Goal: Information Seeking & Learning: Find specific page/section

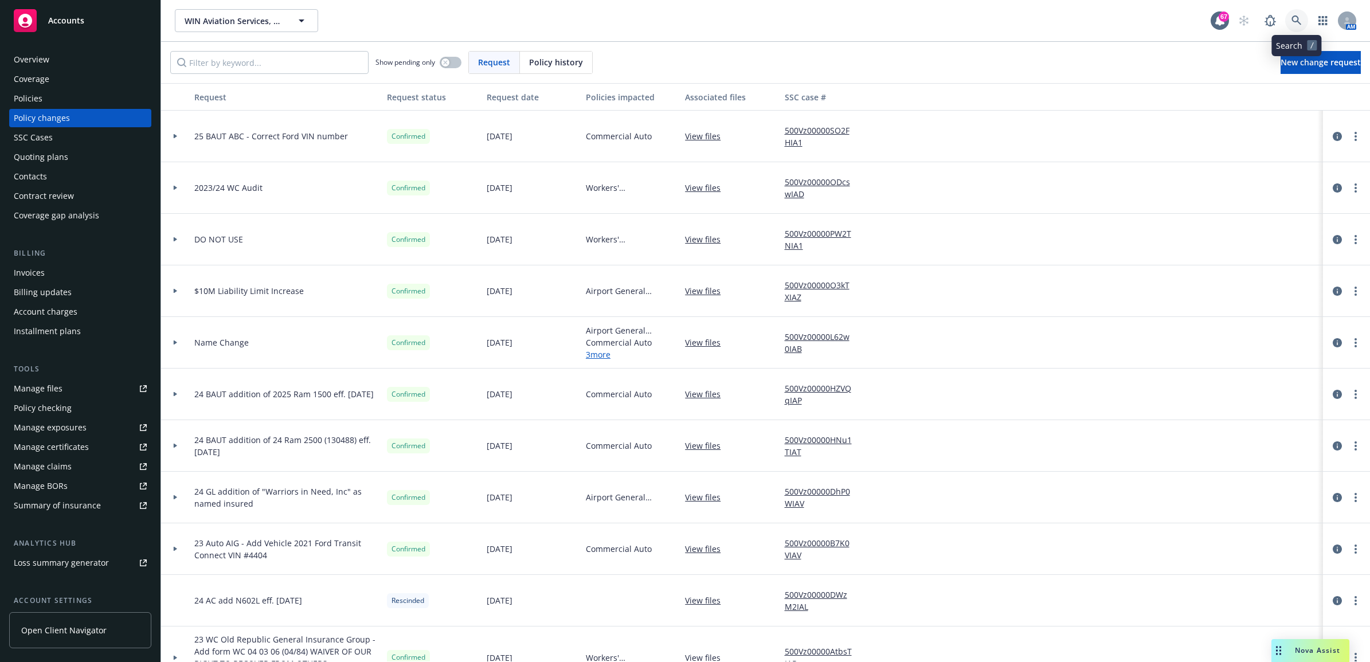
click at [1292, 17] on icon at bounding box center [1297, 20] width 10 height 10
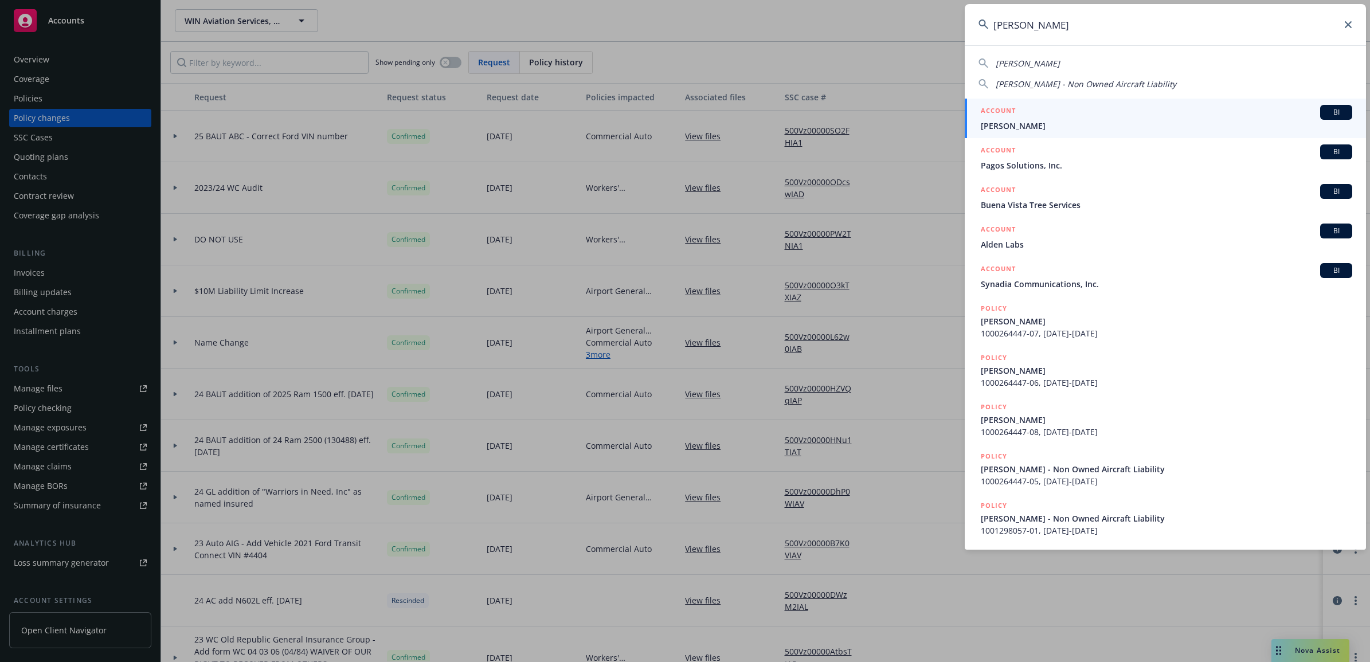
type input "neville"
click at [1032, 128] on span "Neville Morcom" at bounding box center [1166, 126] width 371 height 12
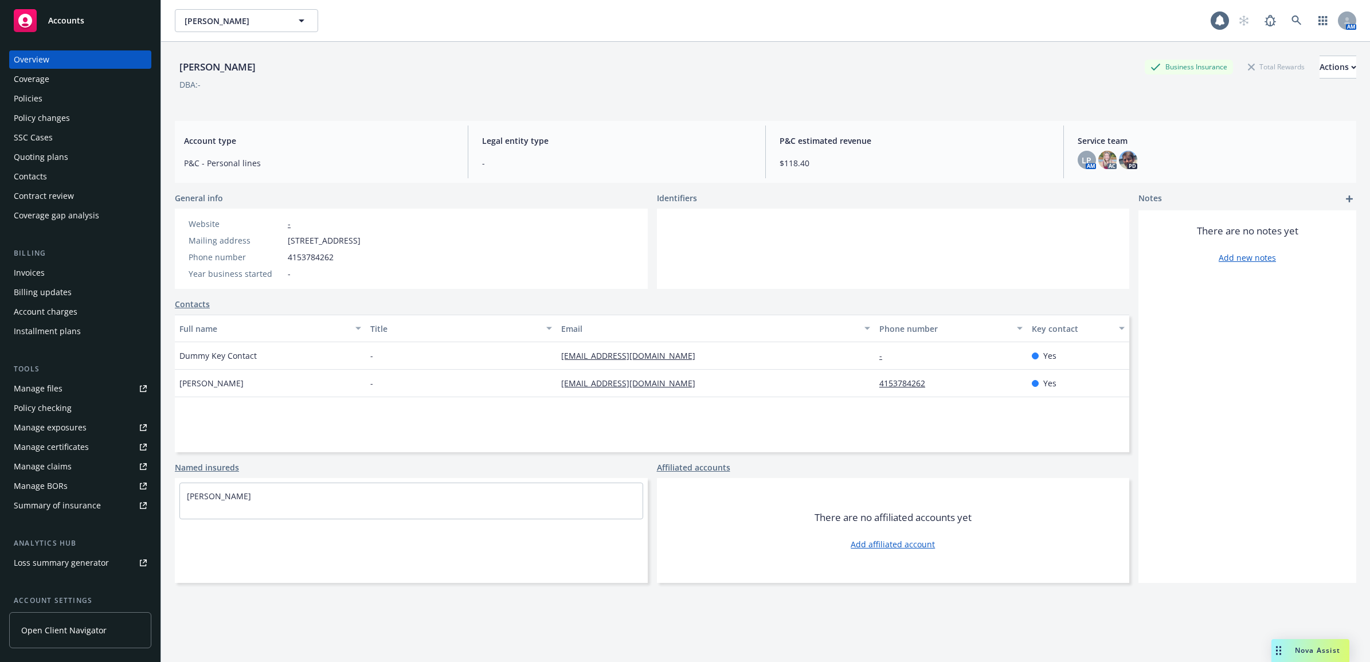
click at [104, 95] on div "Policies" at bounding box center [80, 98] width 133 height 18
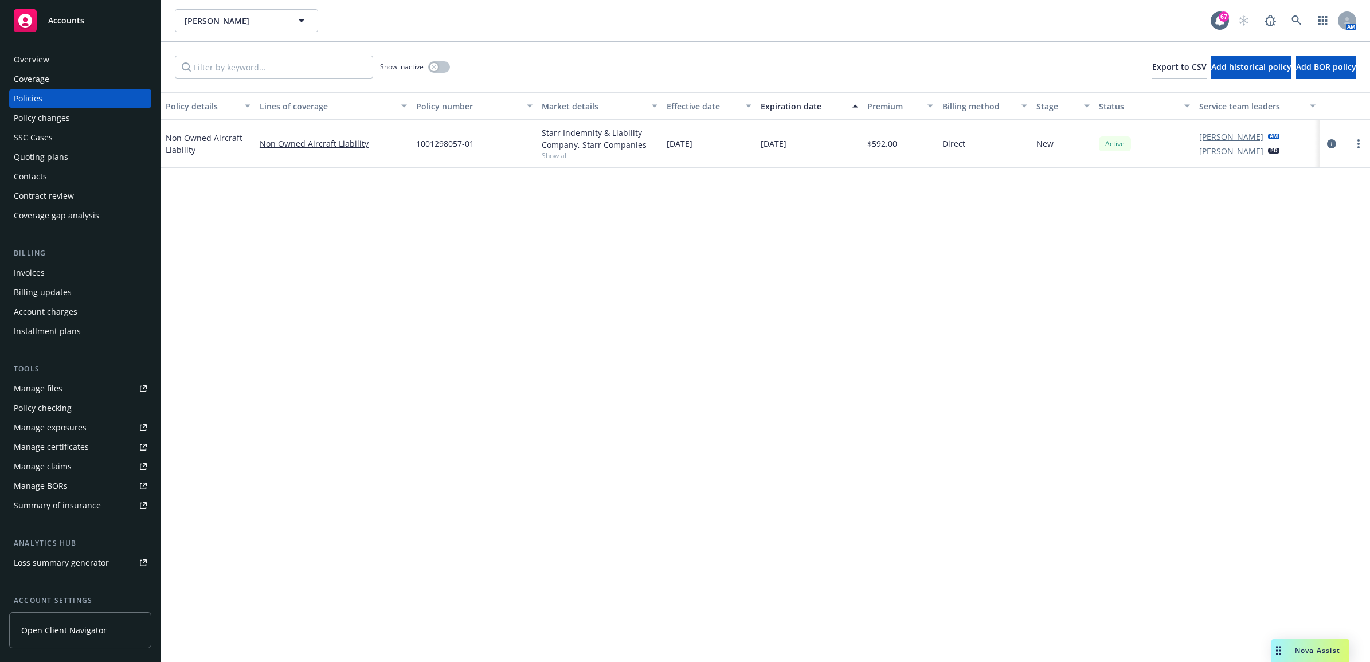
click at [64, 184] on div "Contacts" at bounding box center [80, 176] width 133 height 18
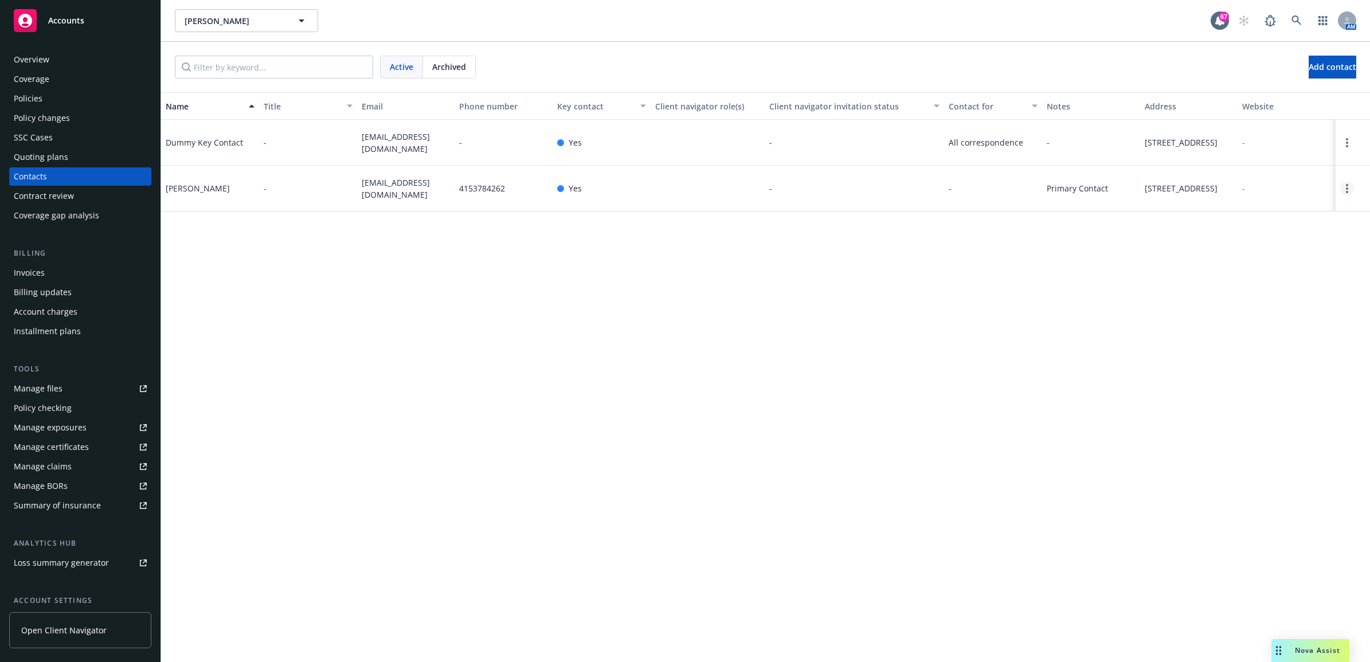
click at [1346, 186] on circle "Open options" at bounding box center [1347, 185] width 2 height 2
click at [1269, 142] on link "Edit contact" at bounding box center [1274, 143] width 130 height 23
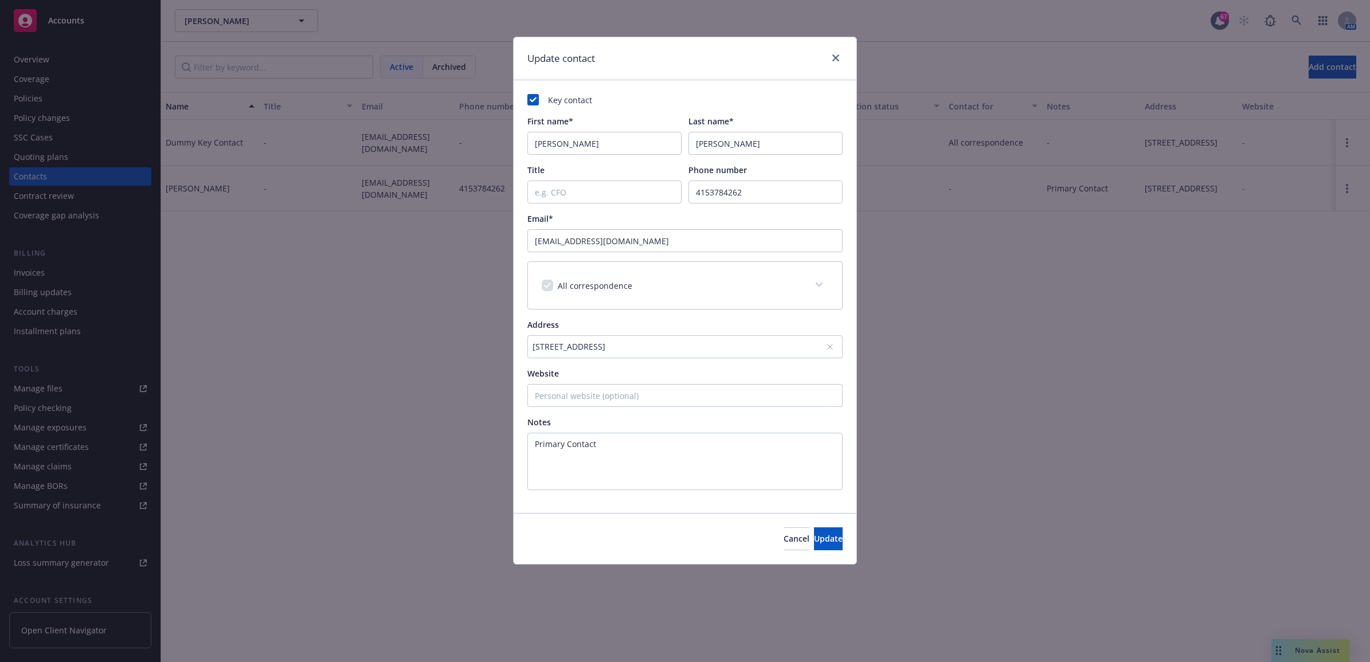
click at [762, 349] on div "170 Pacific Avenue #20, San Francisco, CA, 94111, USA" at bounding box center [680, 347] width 294 height 12
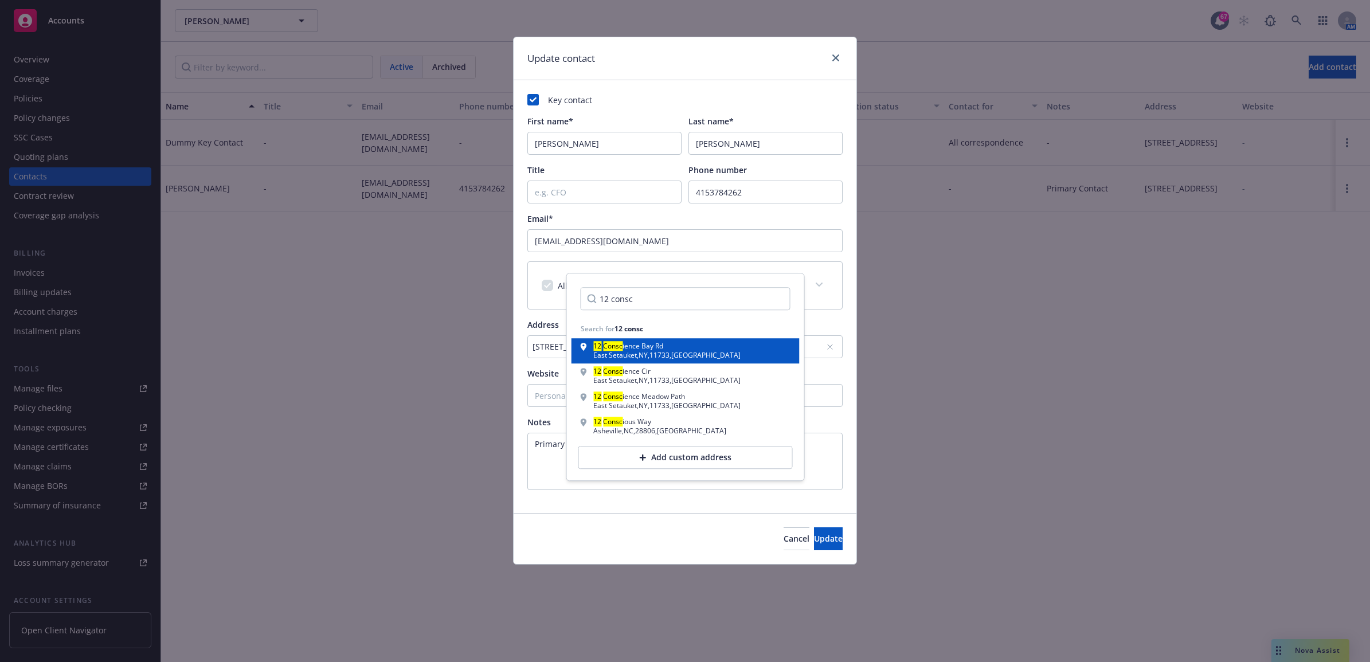
type input "12 consc"
click at [695, 343] on div "12 Consc ience Bay Rd East Setauket , NY , 11733 , USA" at bounding box center [686, 351] width 210 height 16
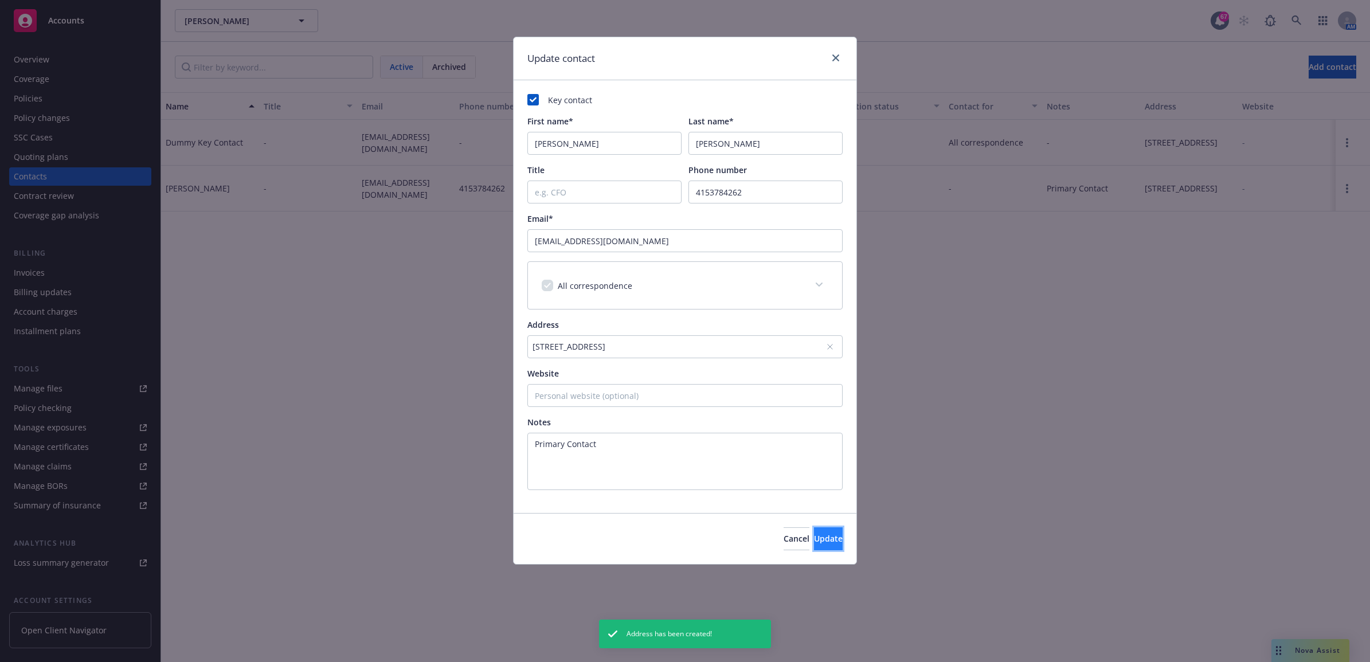
click at [814, 538] on span "Update" at bounding box center [828, 538] width 29 height 11
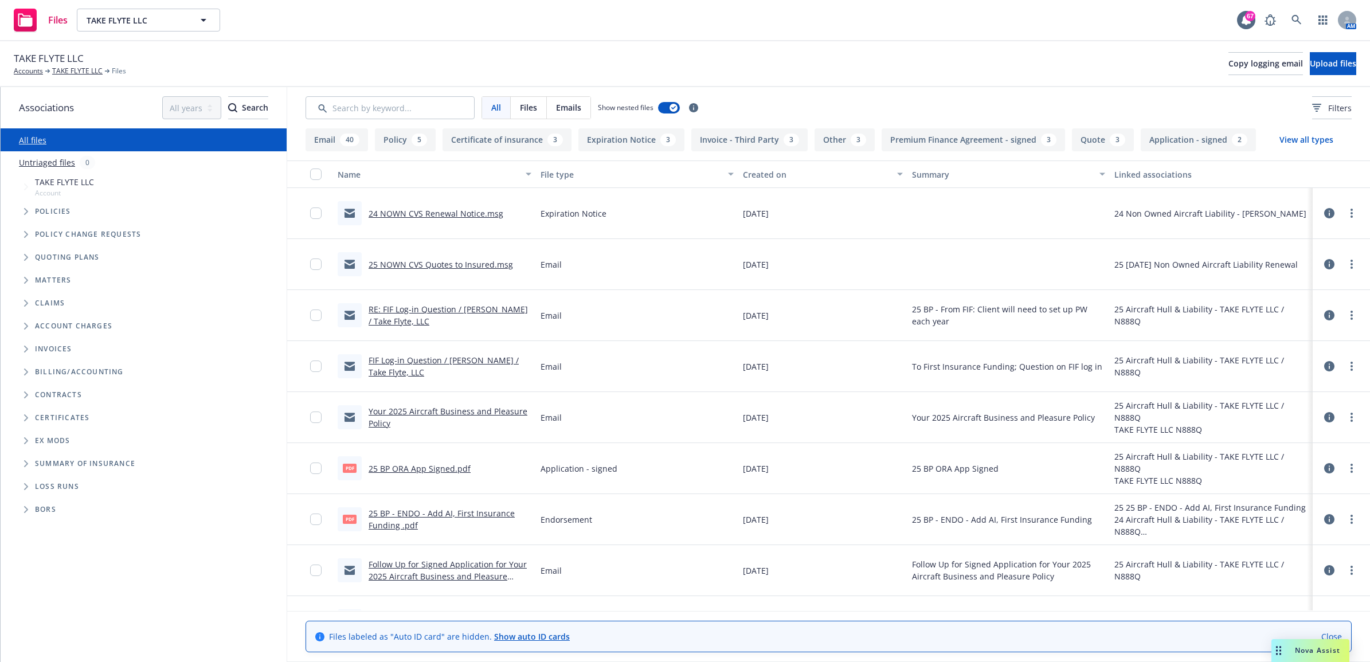
click at [428, 308] on link "RE: FIF Log-in Question / [PERSON_NAME] / Take Flyte, LLC" at bounding box center [448, 315] width 159 height 23
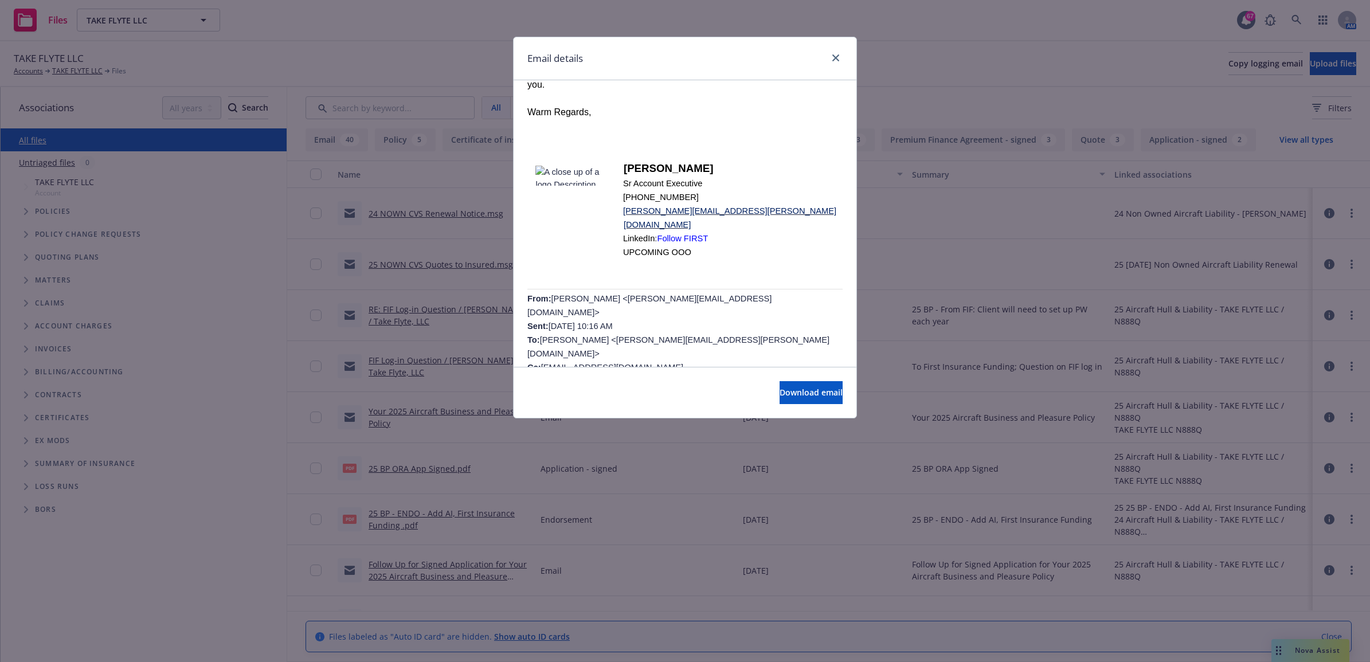
scroll to position [215, 0]
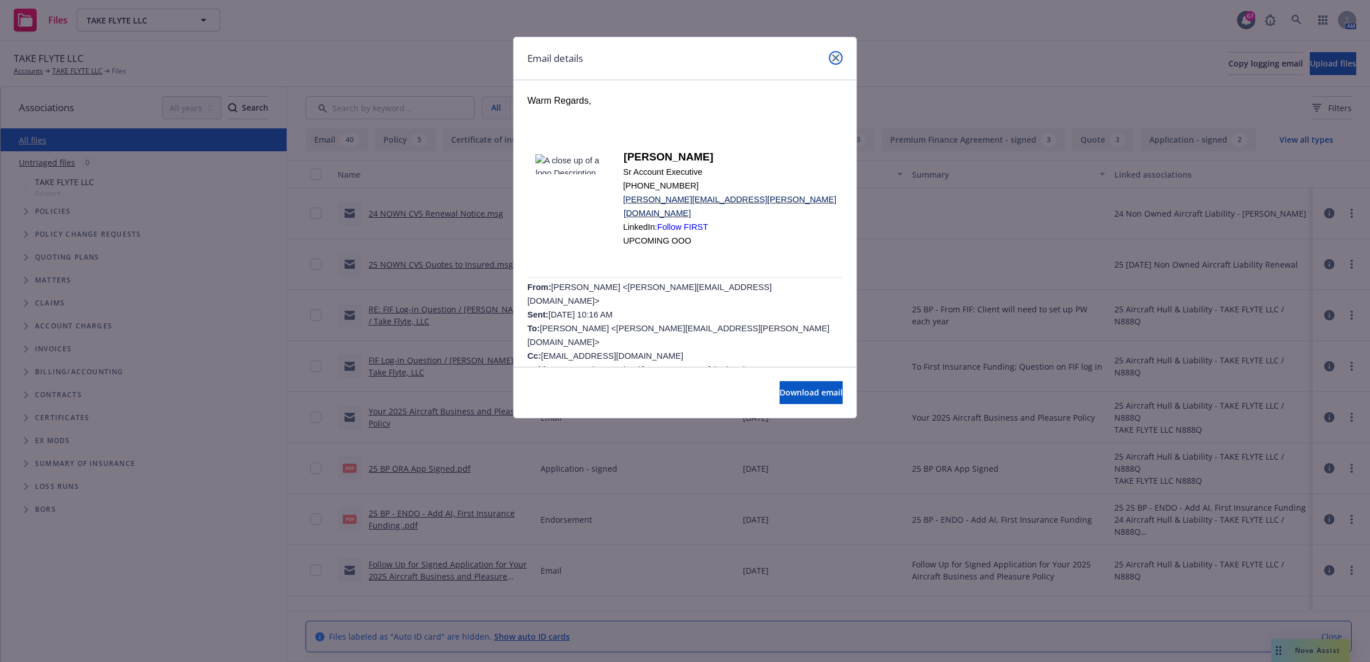
click at [838, 58] on icon "close" at bounding box center [835, 57] width 7 height 7
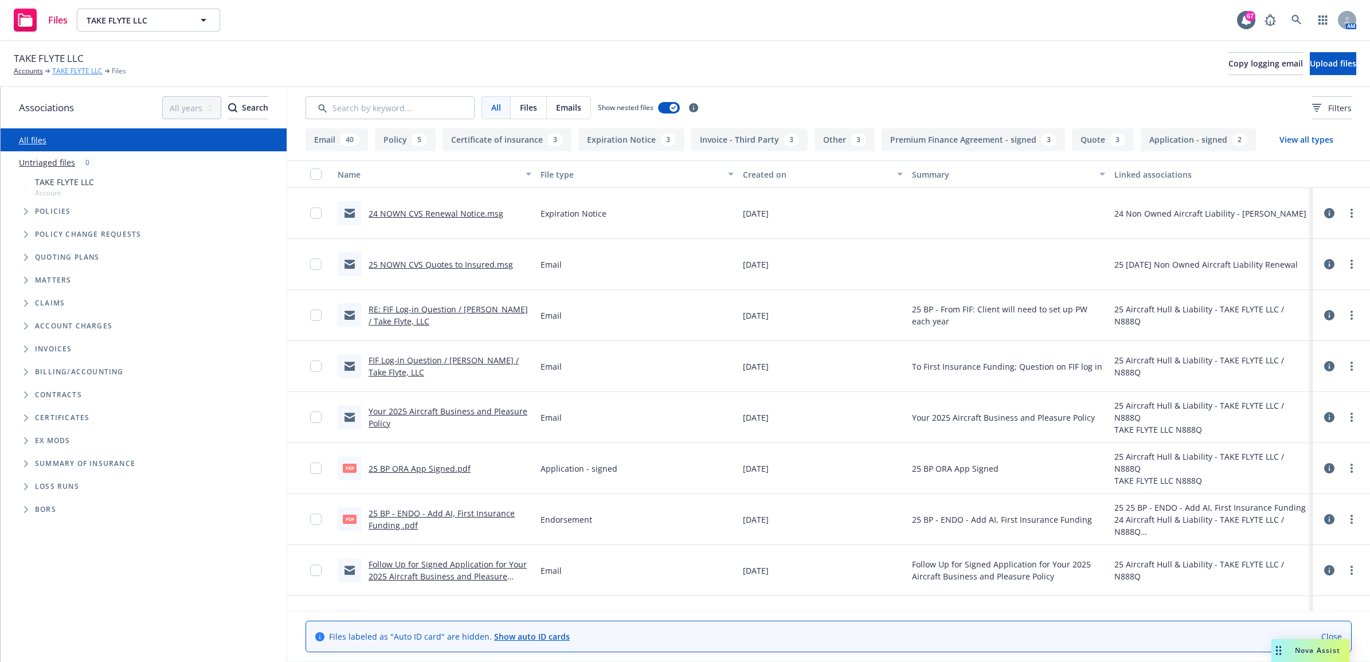
click at [62, 72] on link "TAKE FLYTE LLC" at bounding box center [77, 71] width 50 height 10
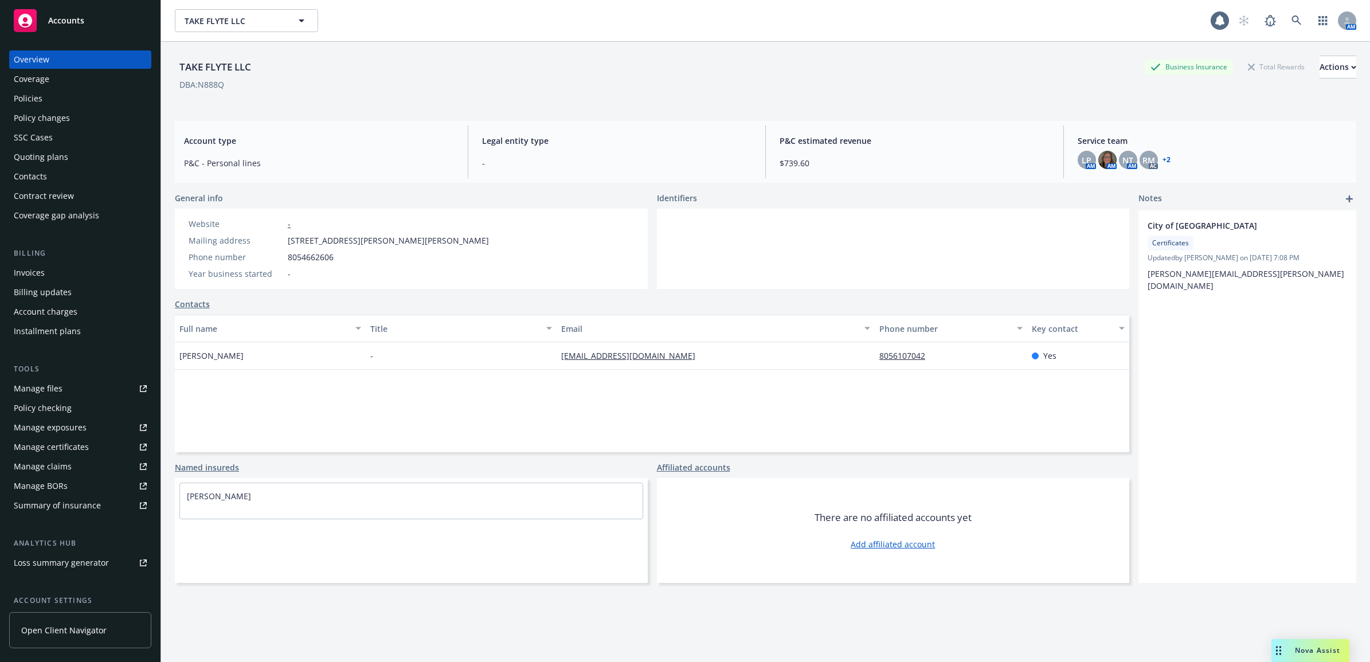
click at [75, 92] on div "Policies" at bounding box center [80, 98] width 133 height 18
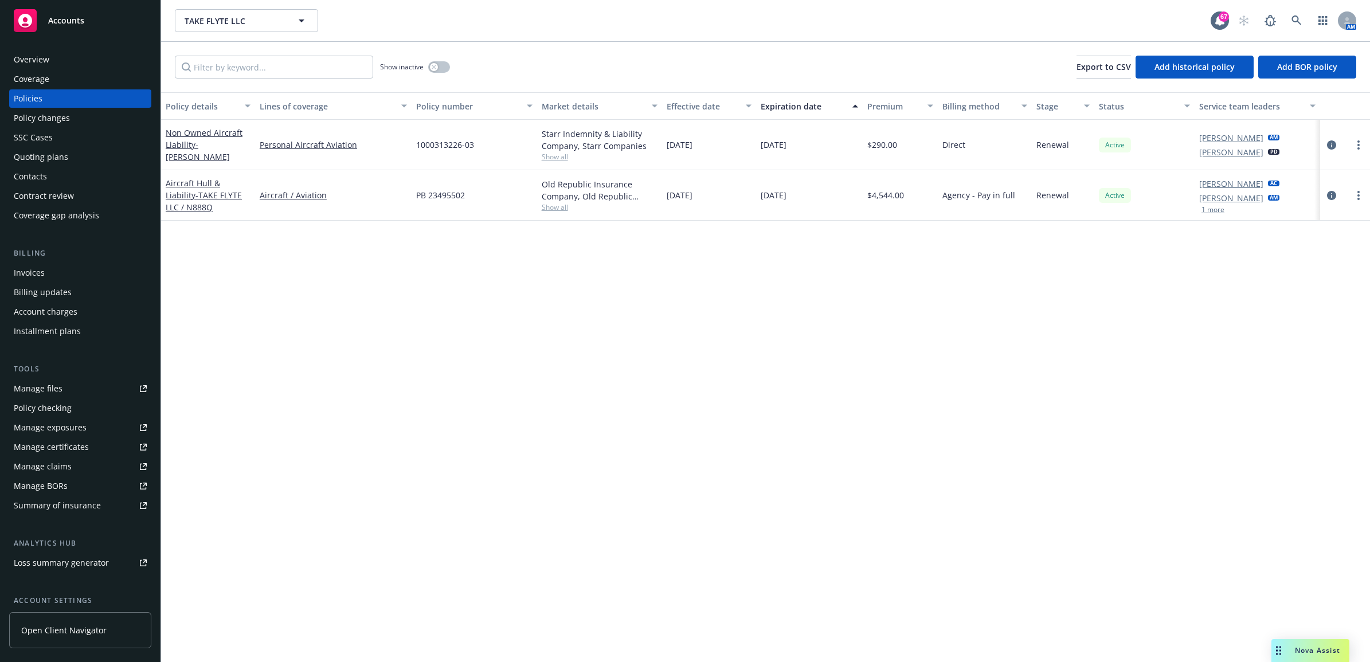
click at [86, 393] on link "Manage files" at bounding box center [80, 388] width 142 height 18
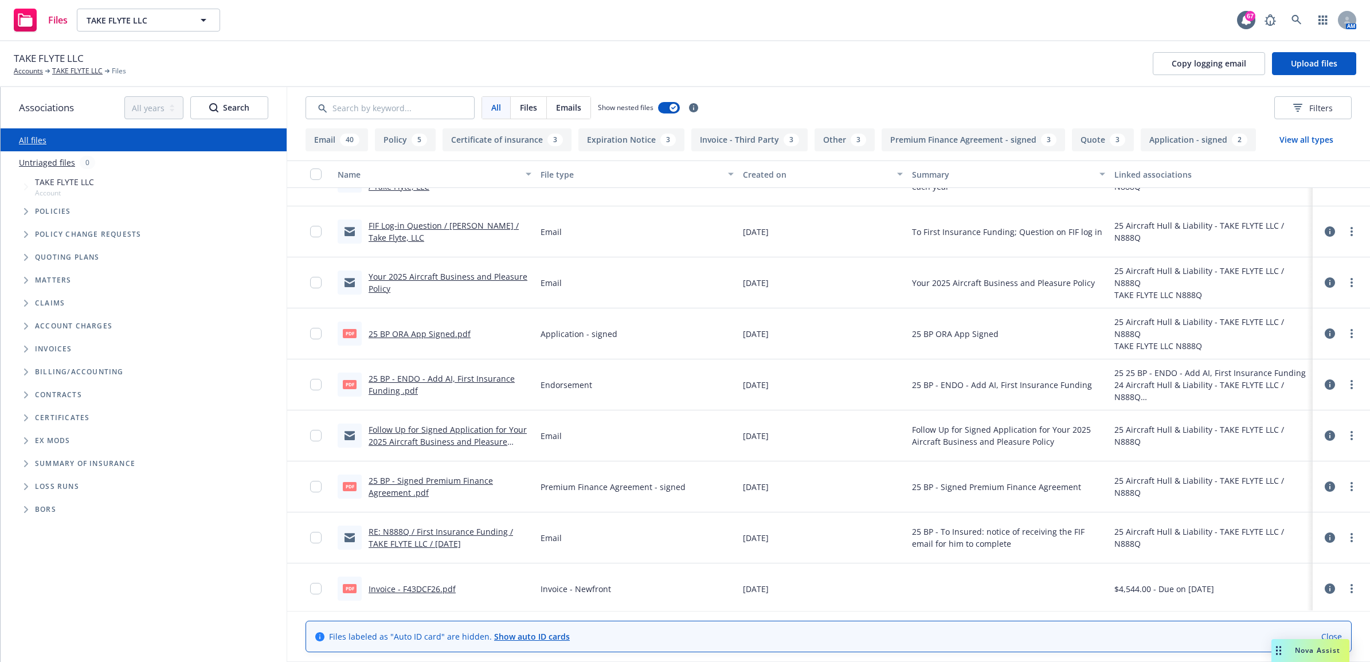
scroll to position [143, 0]
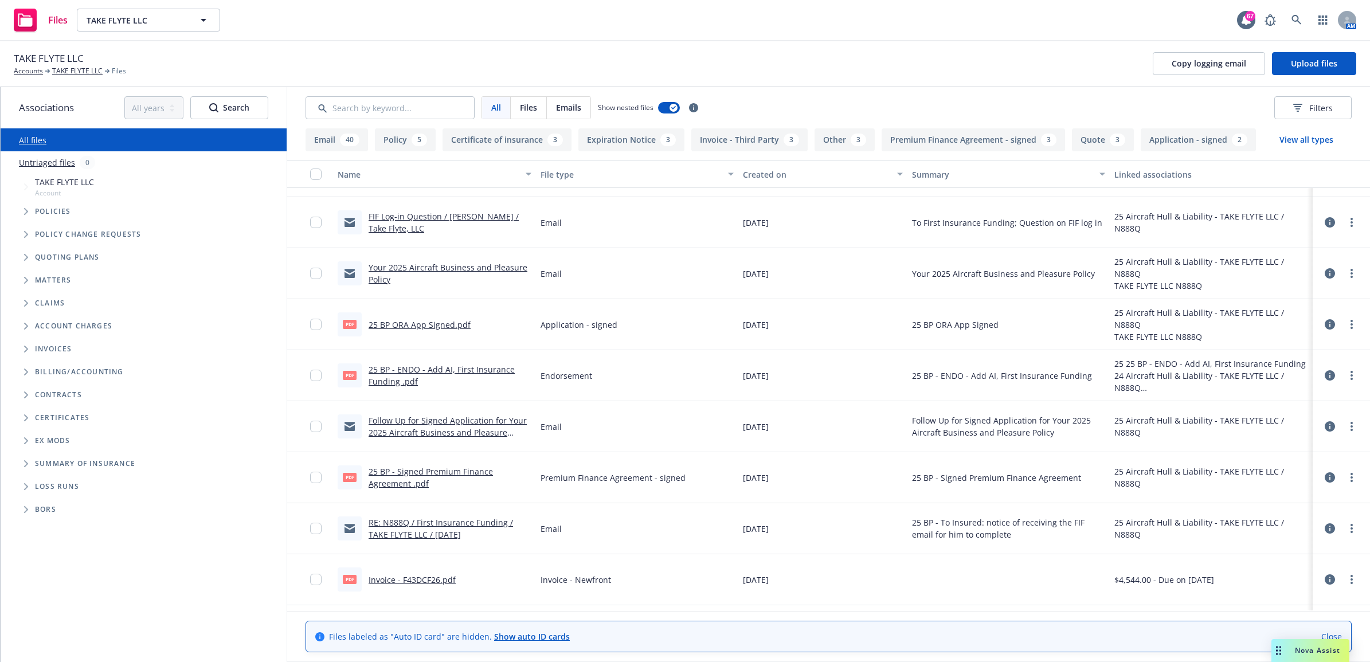
drag, startPoint x: 73, startPoint y: 71, endPoint x: 78, endPoint y: 77, distance: 8.3
click at [73, 71] on link "TAKE FLYTE LLC" at bounding box center [77, 71] width 50 height 10
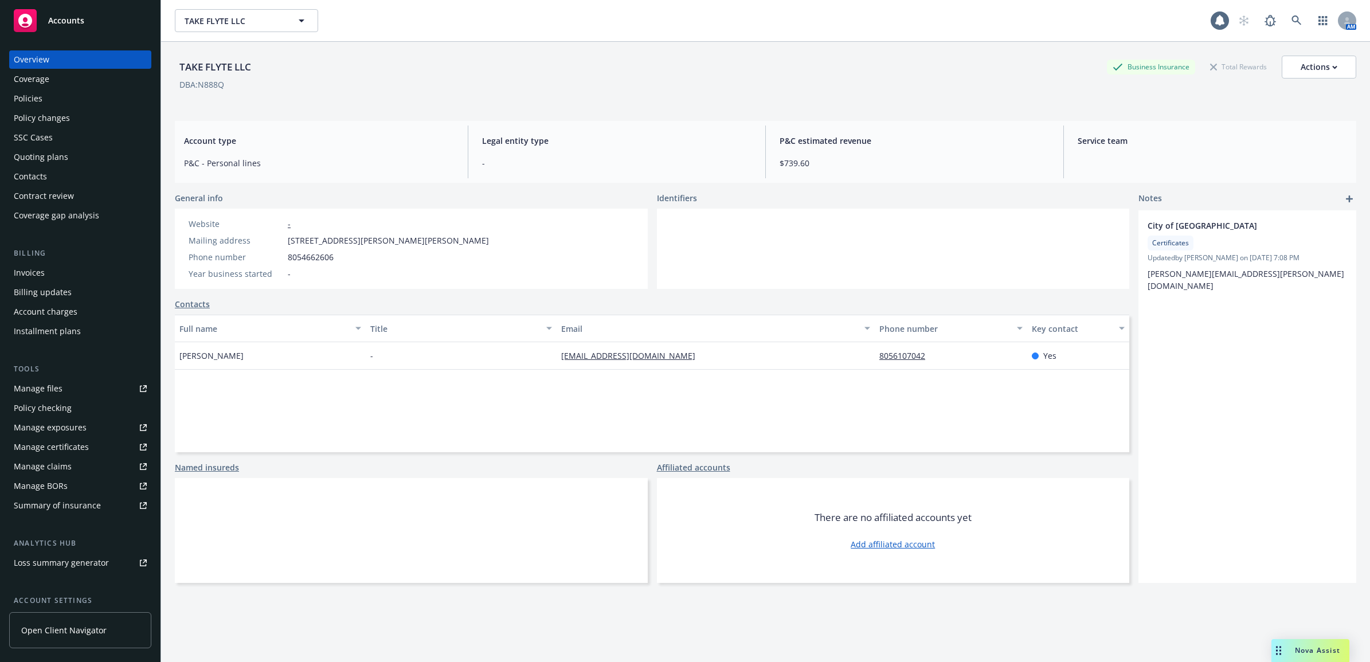
click at [44, 100] on div "Policies" at bounding box center [80, 98] width 133 height 18
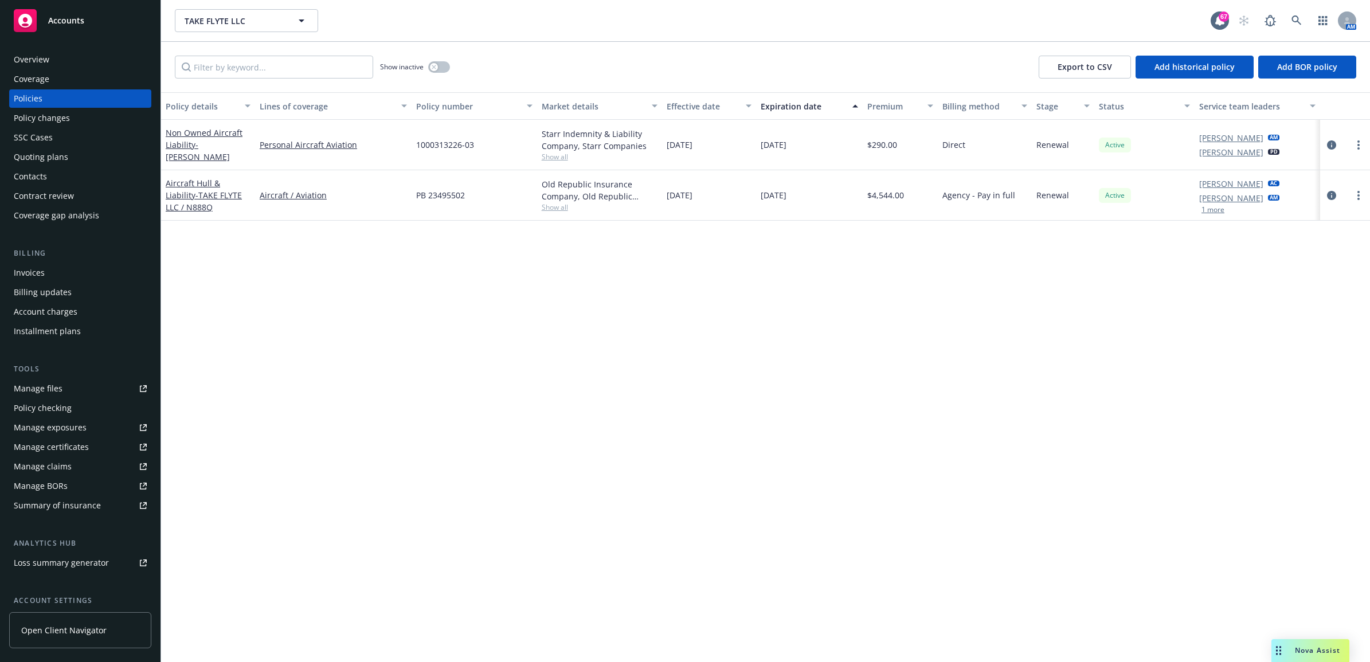
click at [66, 281] on div "Invoices" at bounding box center [80, 273] width 133 height 18
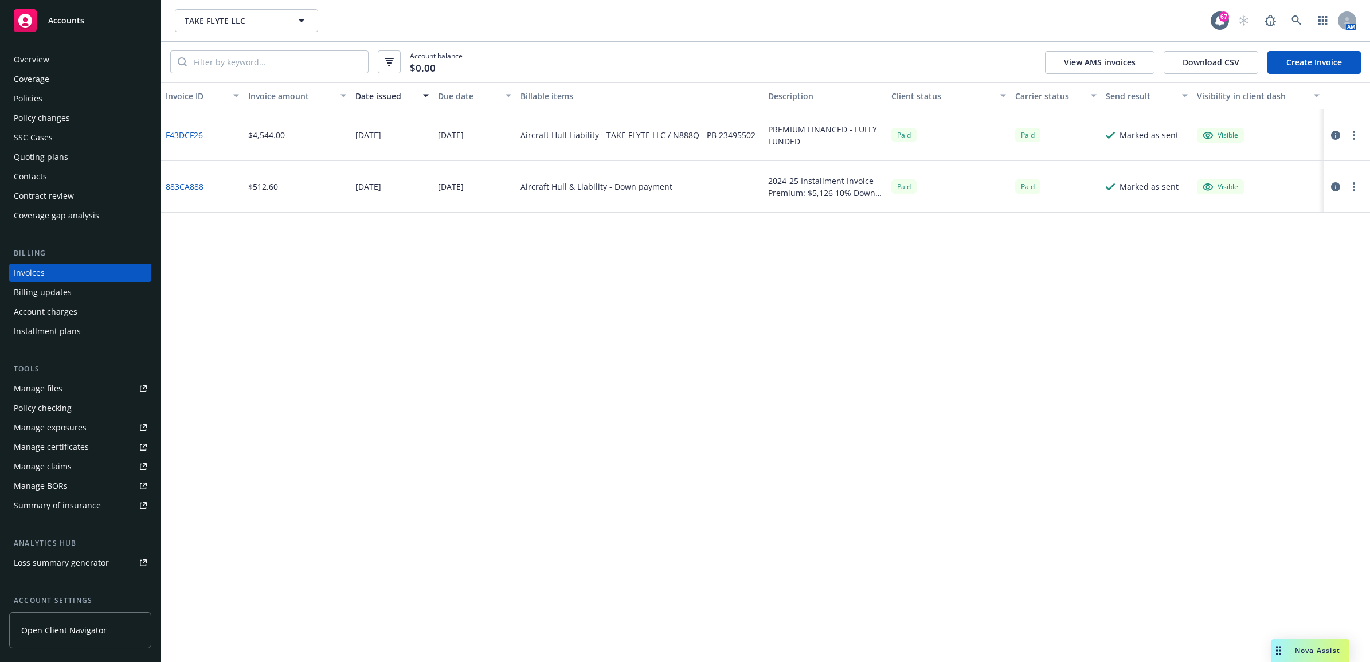
click at [193, 129] on link "F43DCF26" at bounding box center [184, 135] width 37 height 12
click at [38, 96] on div "Policies" at bounding box center [28, 98] width 29 height 18
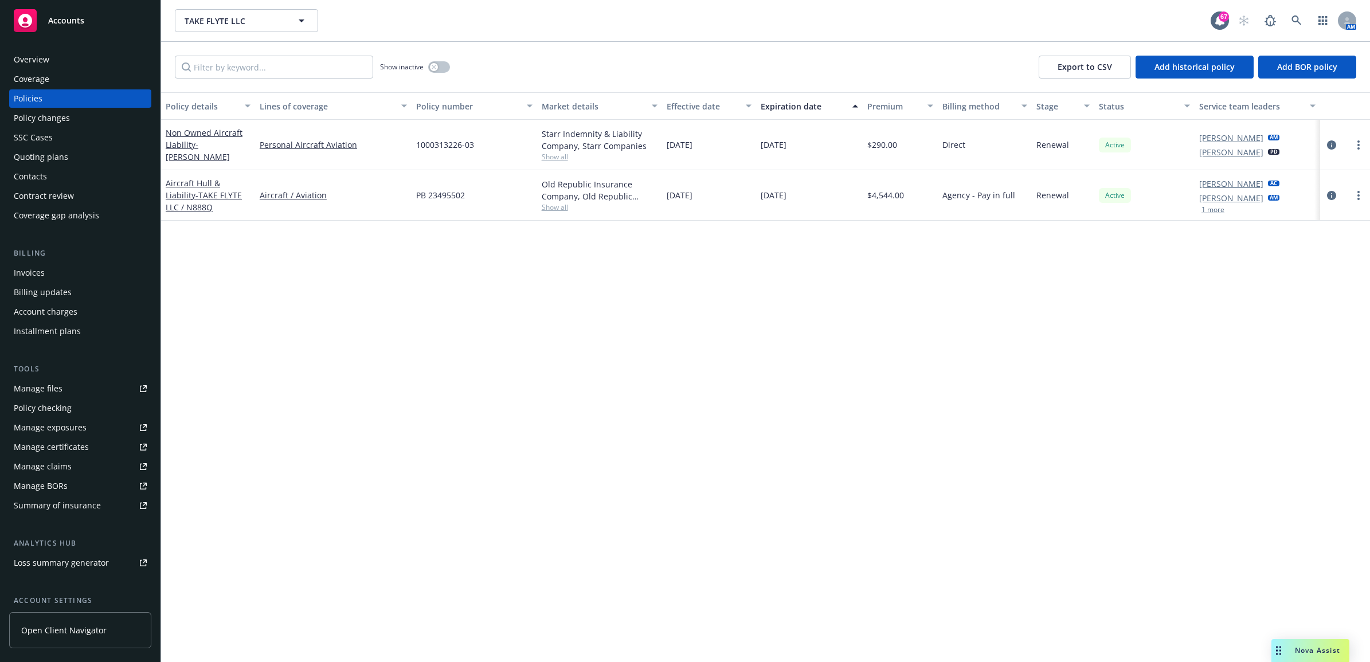
click at [38, 386] on div "Manage files" at bounding box center [38, 388] width 49 height 18
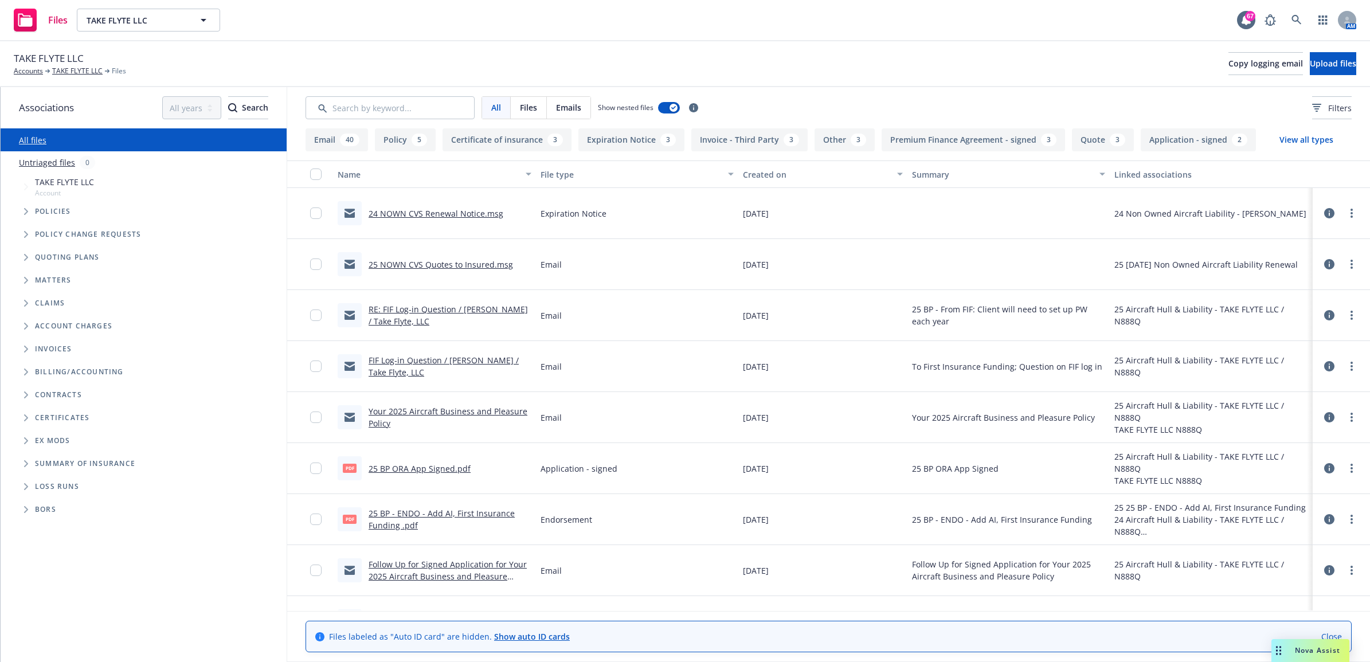
click at [445, 312] on link "RE: FIF Log-in Question / [PERSON_NAME] / Take Flyte, LLC" at bounding box center [448, 315] width 159 height 23
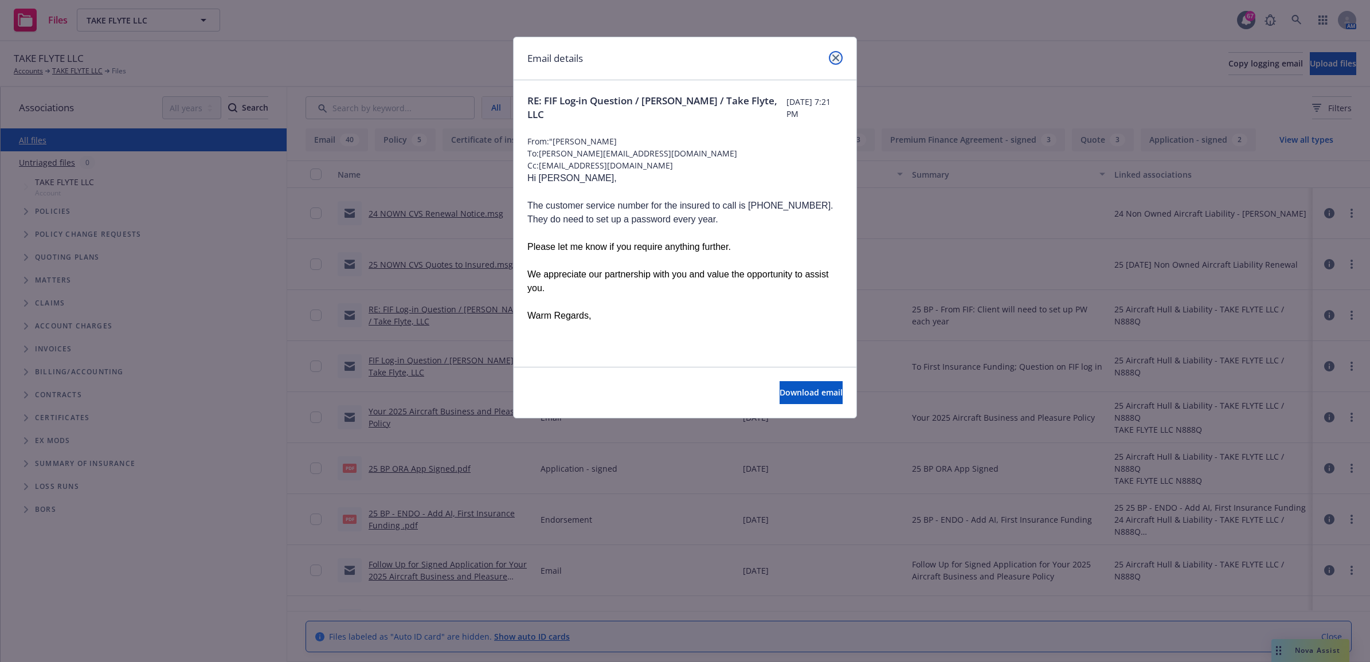
click at [838, 53] on link "close" at bounding box center [836, 58] width 14 height 14
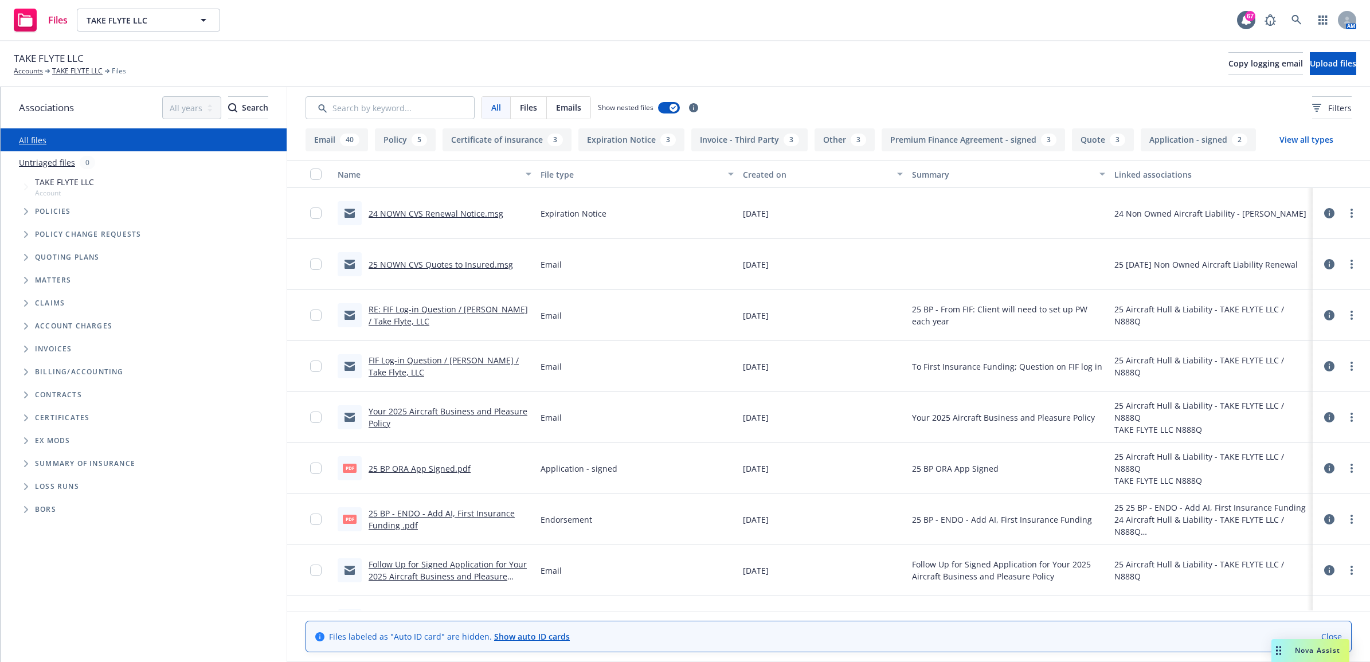
click at [397, 359] on link "FIF Log-in Question / [PERSON_NAME] / Take Flyte, LLC" at bounding box center [444, 366] width 150 height 23
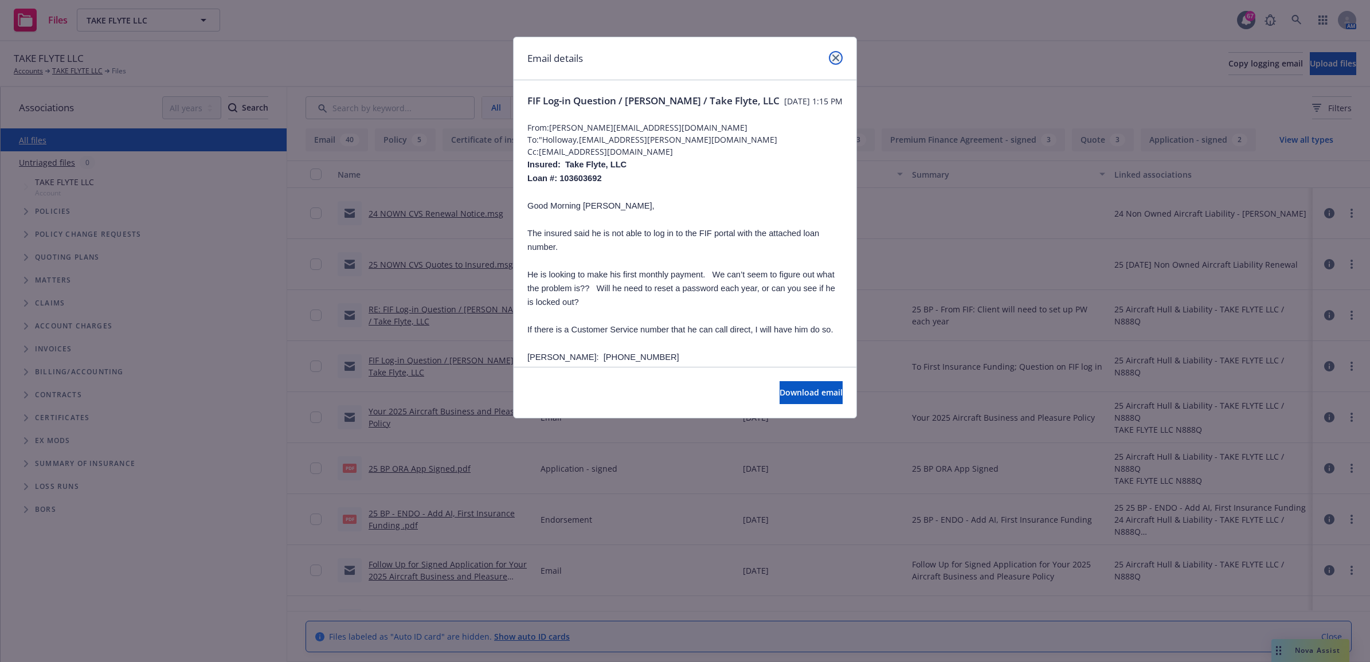
click at [841, 58] on link "close" at bounding box center [836, 58] width 14 height 14
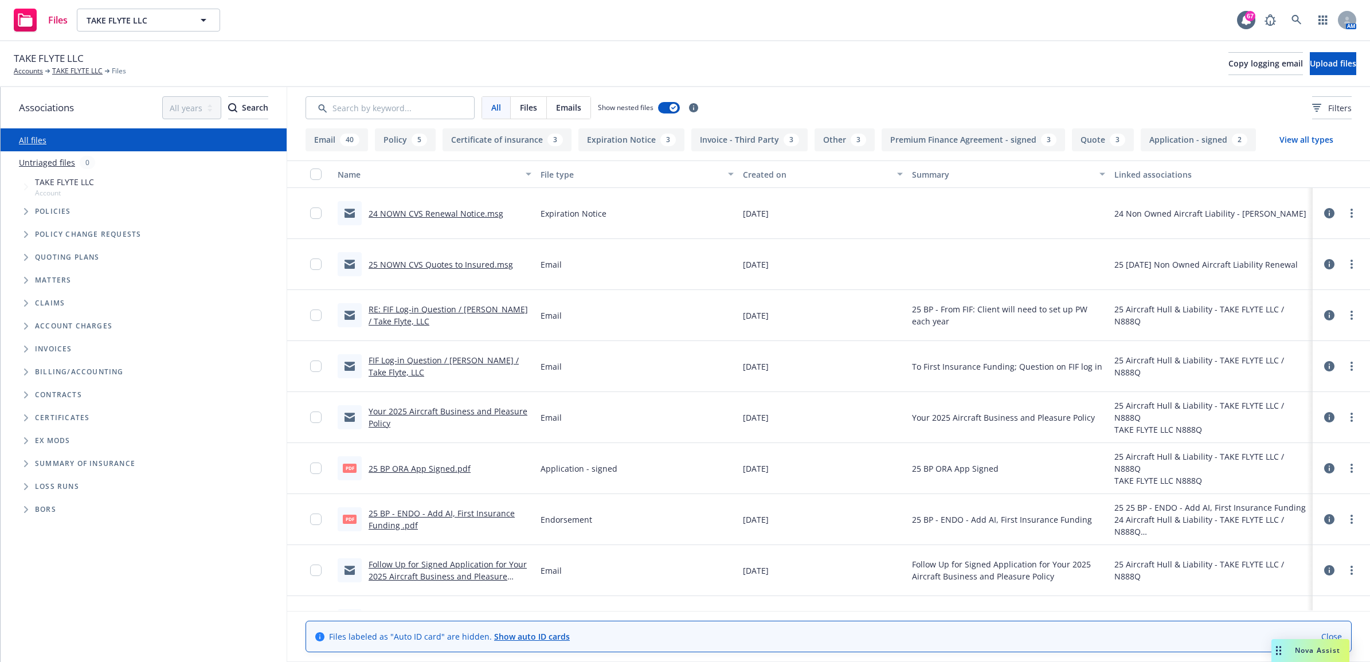
click at [436, 414] on link "Your 2025 Aircraft Business and Pleasure Policy" at bounding box center [448, 417] width 159 height 23
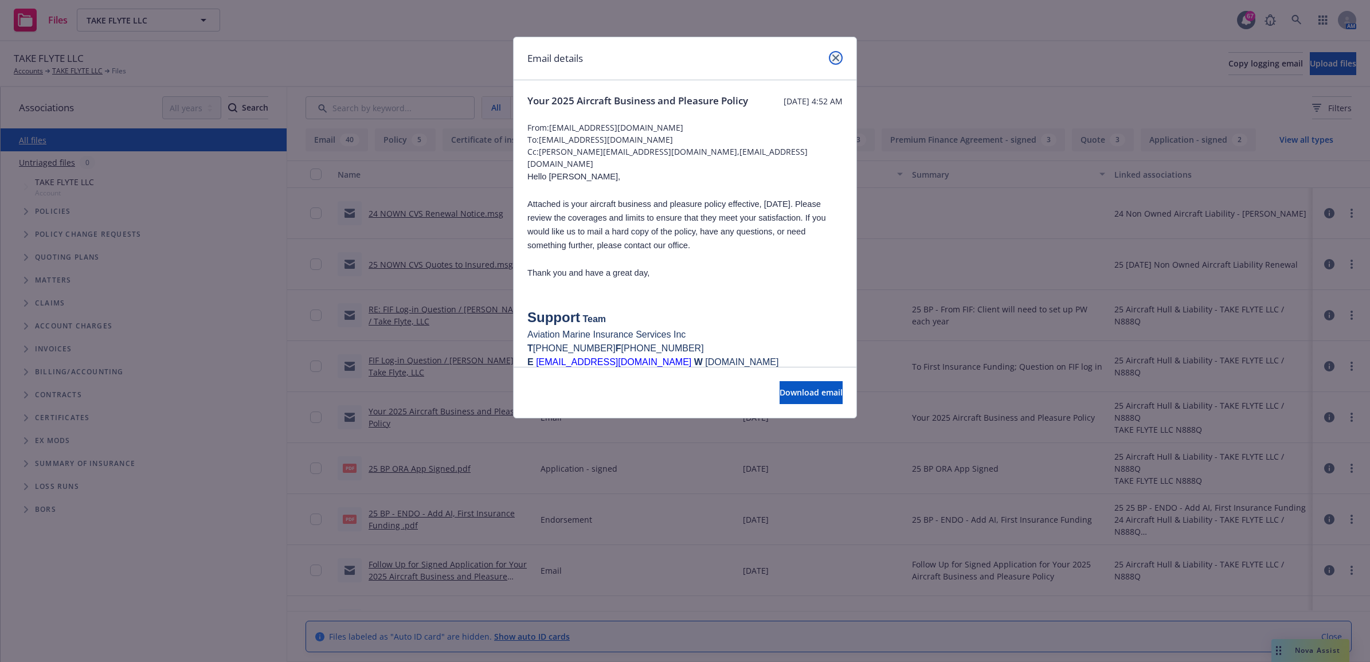
click at [838, 56] on icon "close" at bounding box center [835, 57] width 7 height 7
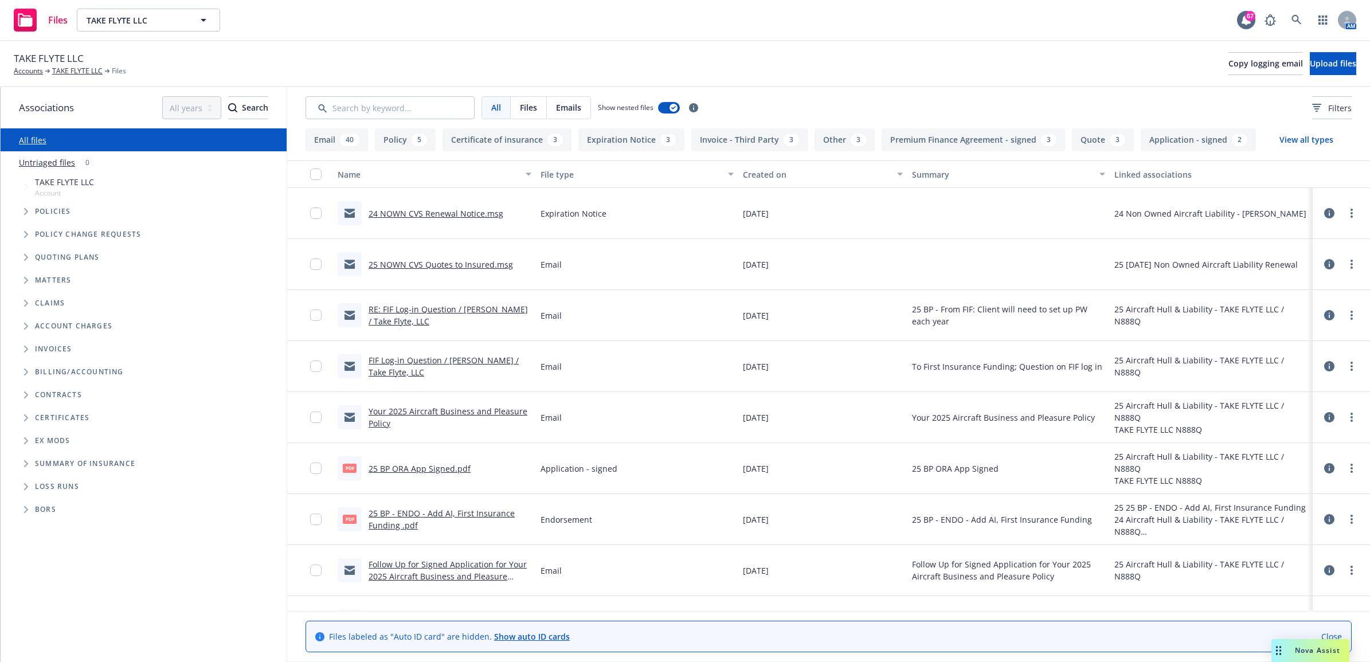
scroll to position [72, 0]
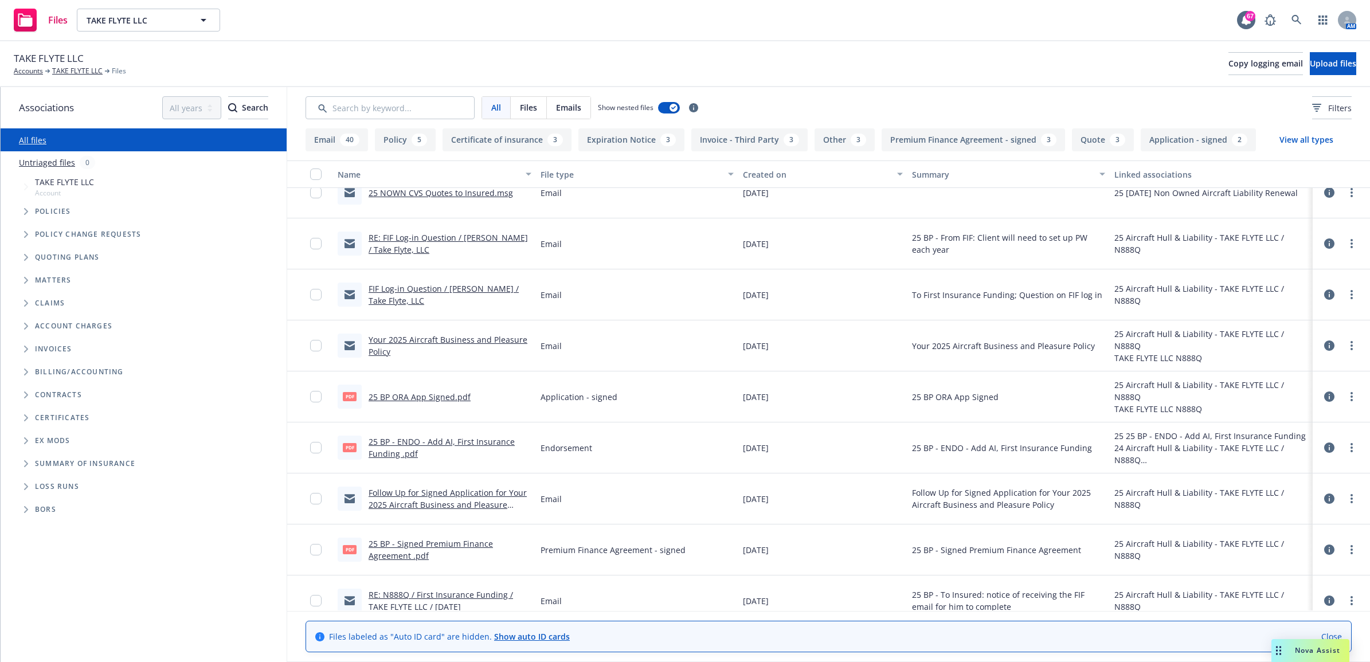
click at [422, 444] on link "25 BP - ENDO - Add AI, First Insurance Funding .pdf" at bounding box center [442, 447] width 146 height 23
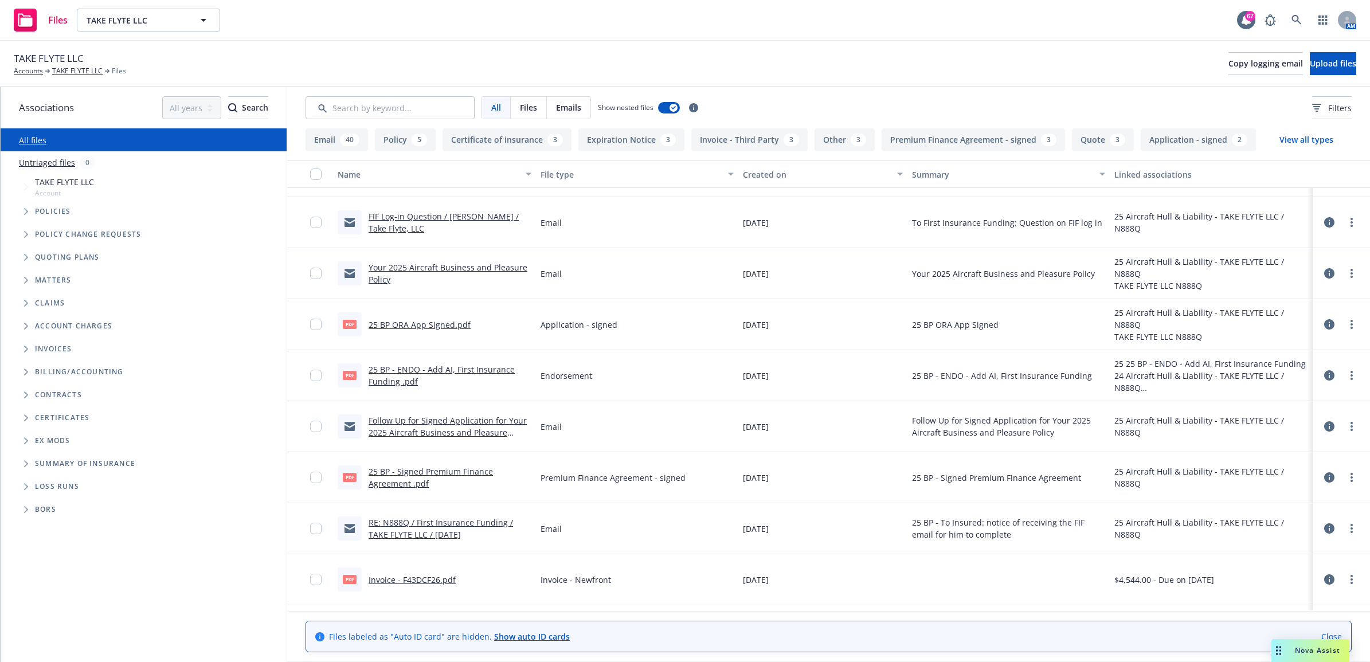
click at [413, 471] on link "25 BP - Signed Premium Finance Agreement .pdf" at bounding box center [431, 477] width 124 height 23
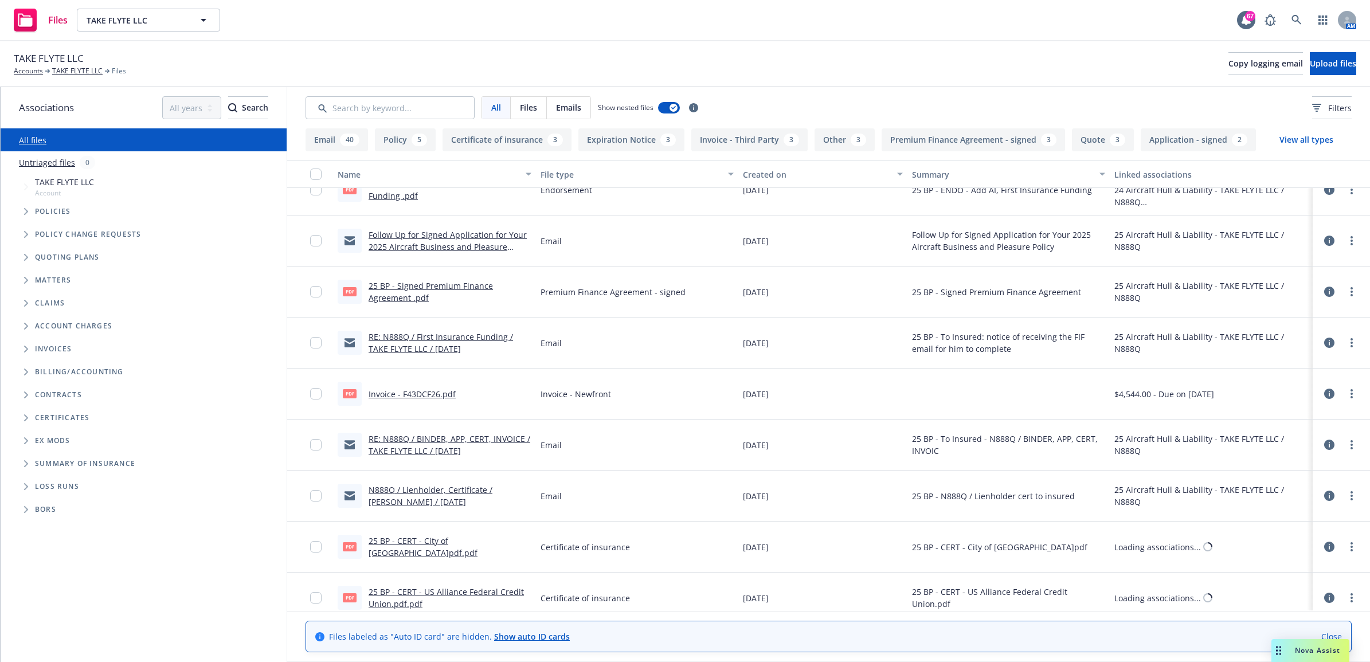
scroll to position [358, 0]
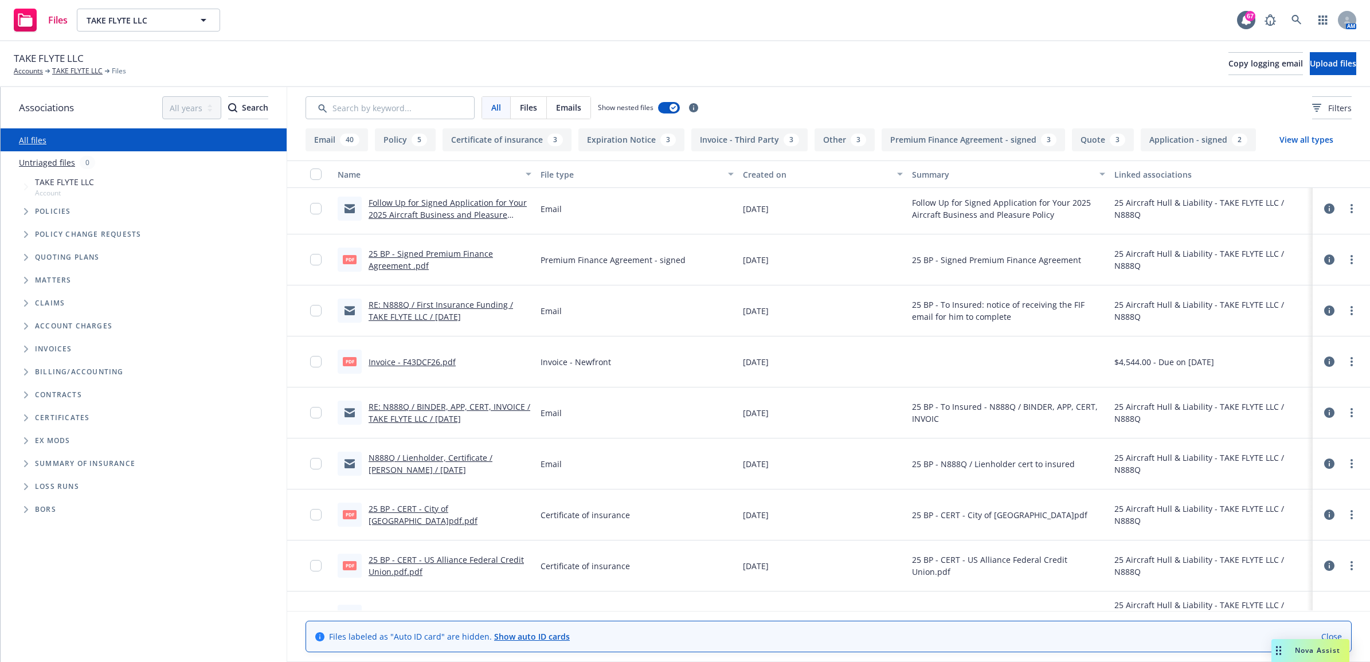
click at [448, 418] on link "RE: N888Q / BINDER, APP, CERT, INVOICE / TAKE FLYTE LLC / [DATE]" at bounding box center [450, 412] width 162 height 23
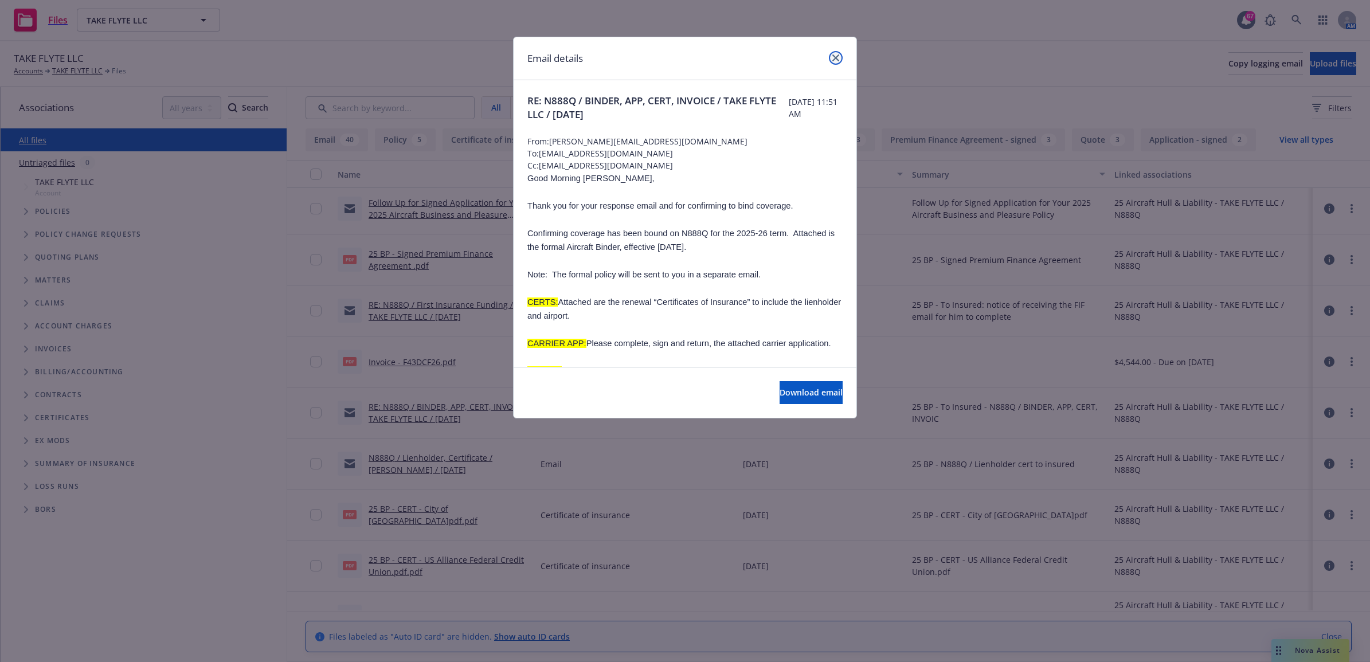
click at [835, 57] on icon "close" at bounding box center [835, 57] width 7 height 7
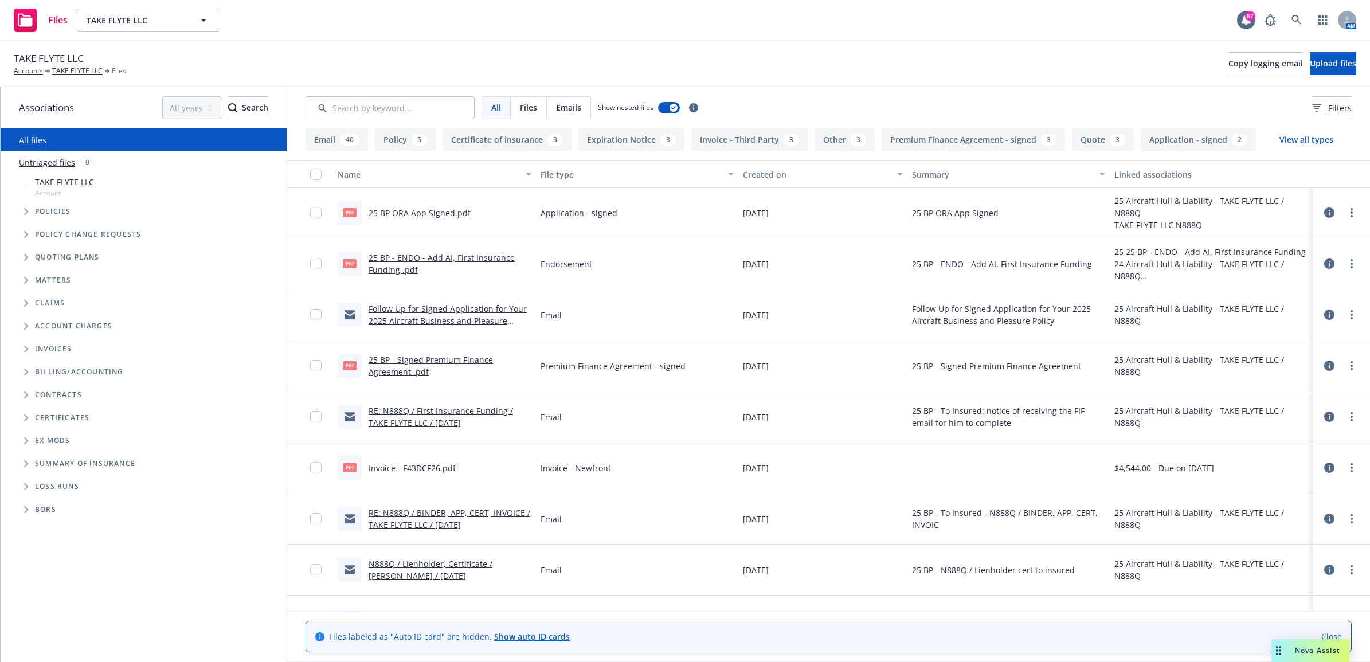
scroll to position [287, 0]
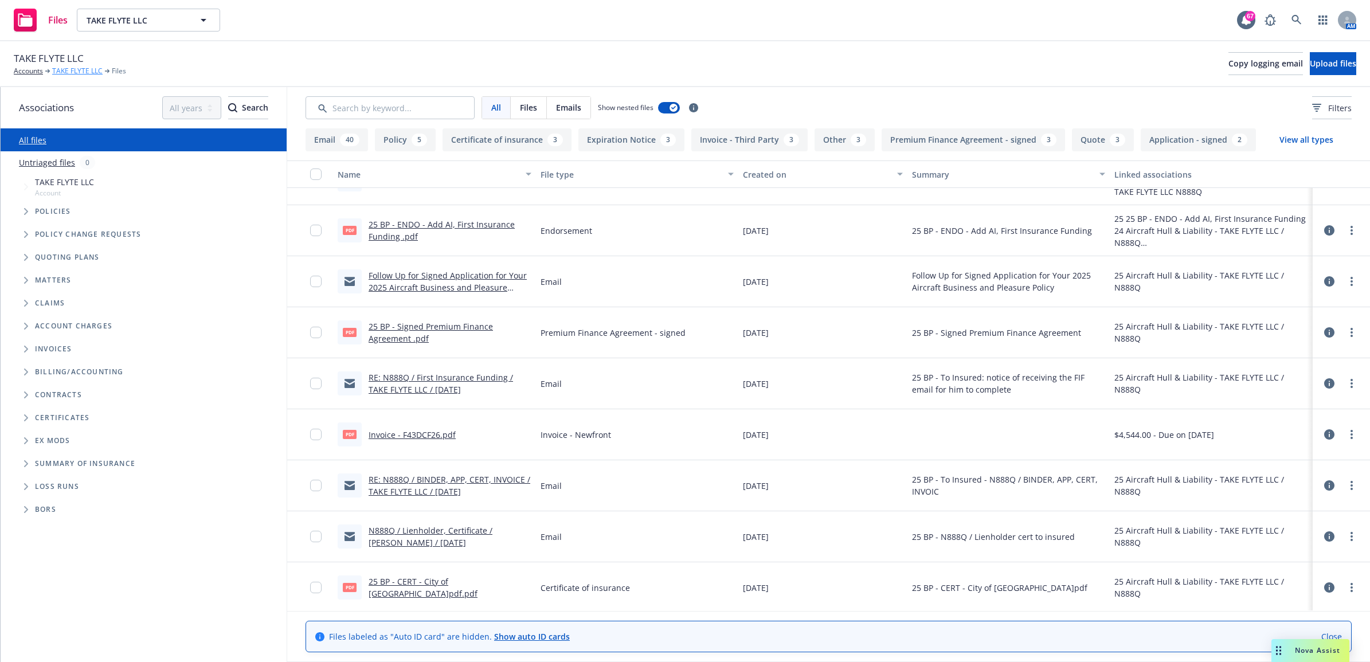
click at [64, 71] on link "TAKE FLYTE LLC" at bounding box center [77, 71] width 50 height 10
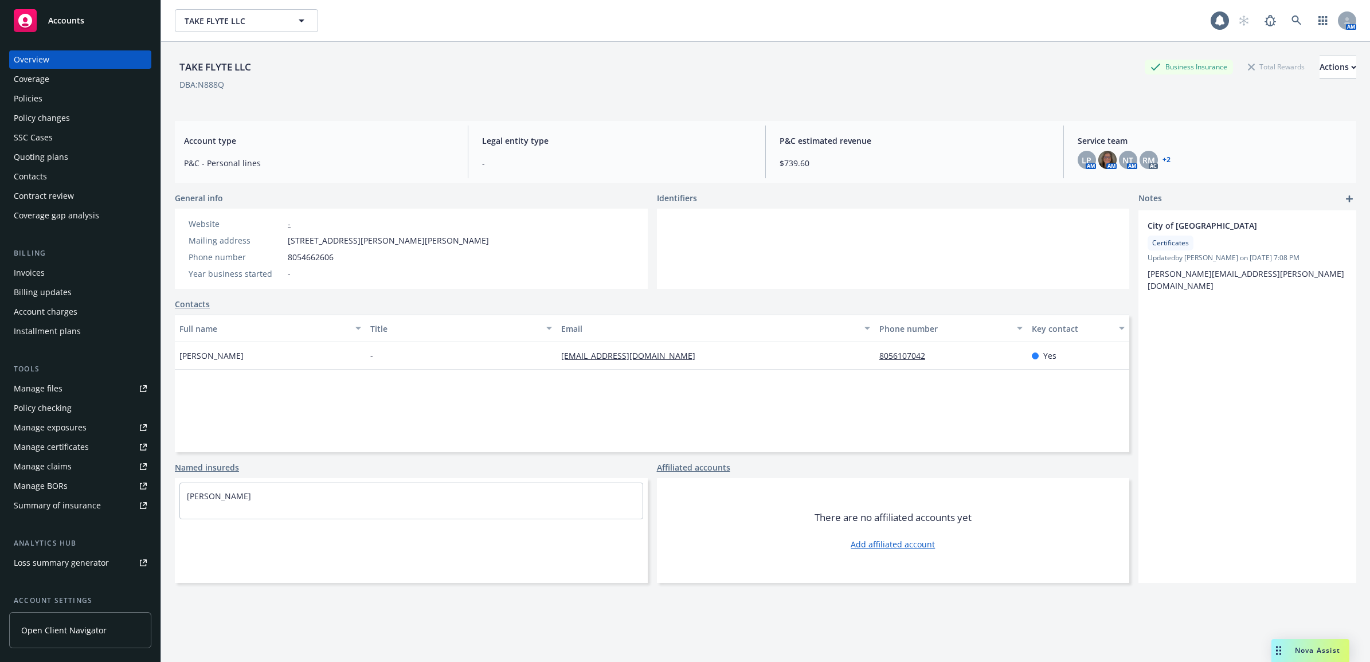
click at [54, 97] on div "Policies" at bounding box center [80, 98] width 133 height 18
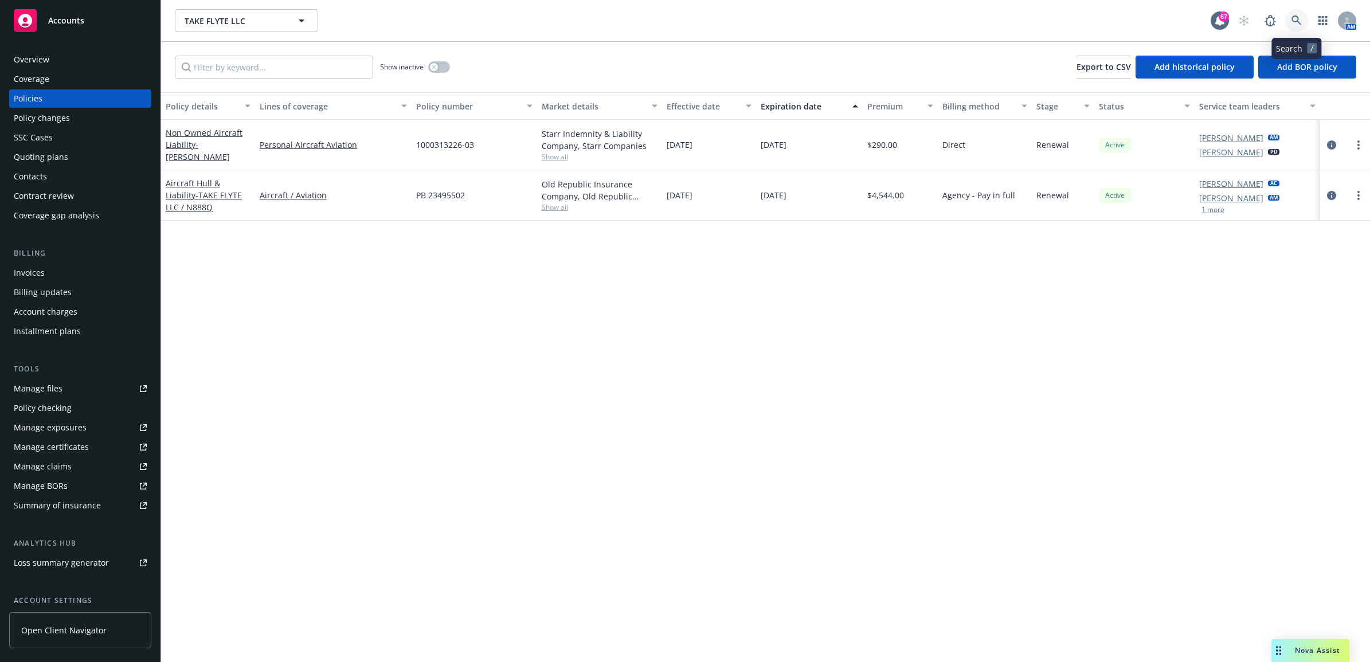
click at [1296, 19] on icon at bounding box center [1297, 20] width 10 height 10
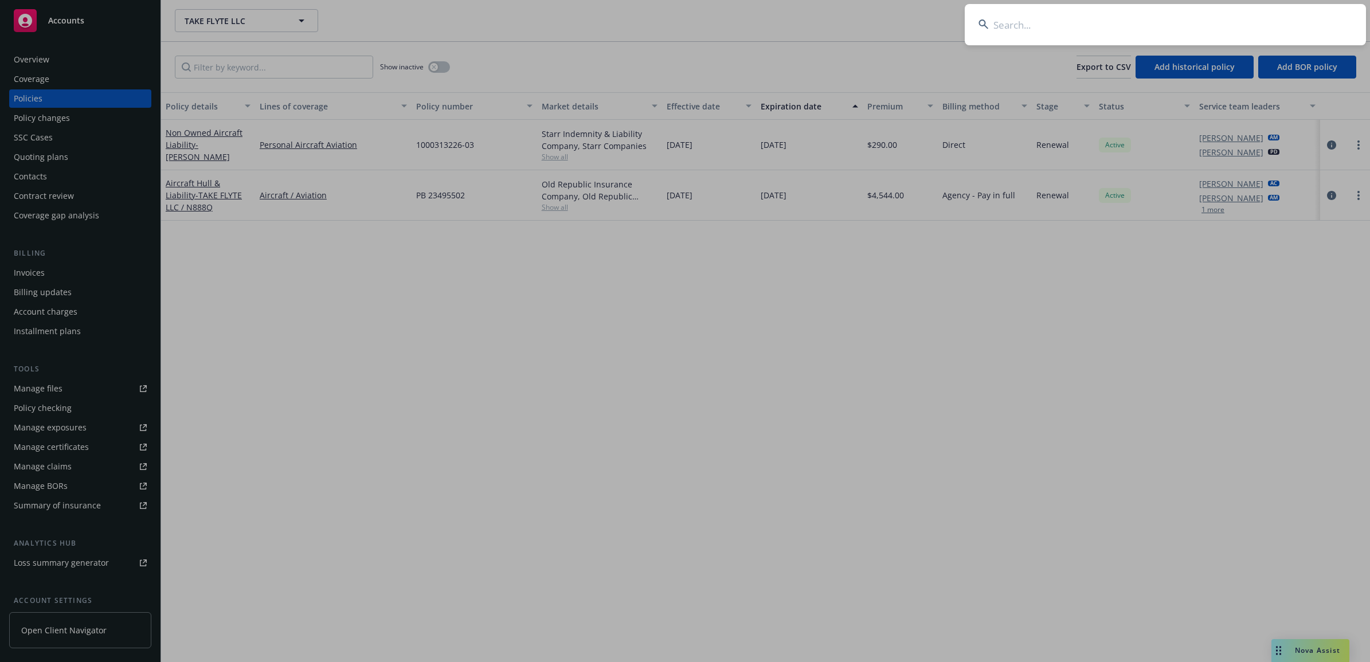
click at [1095, 22] on input at bounding box center [1165, 24] width 401 height 41
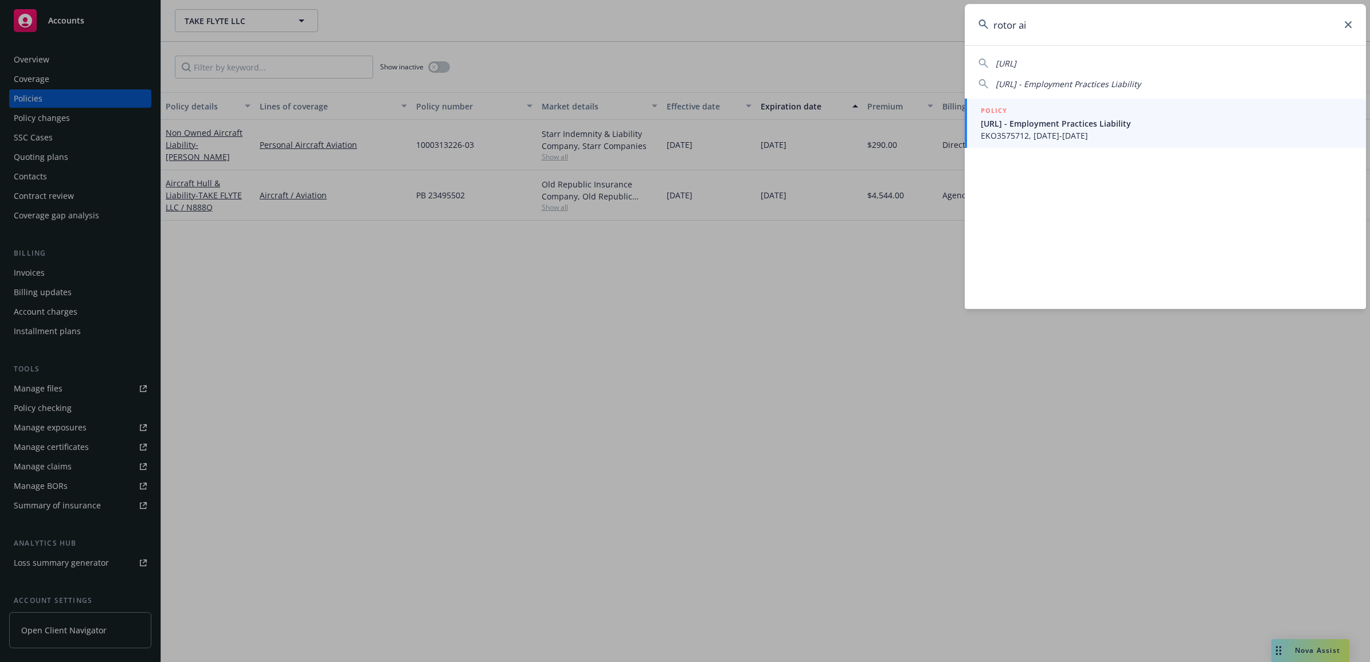
type input "rotor ai"
click at [1041, 127] on span "Rotor.AI - Employment Practices Liability" at bounding box center [1166, 124] width 371 height 12
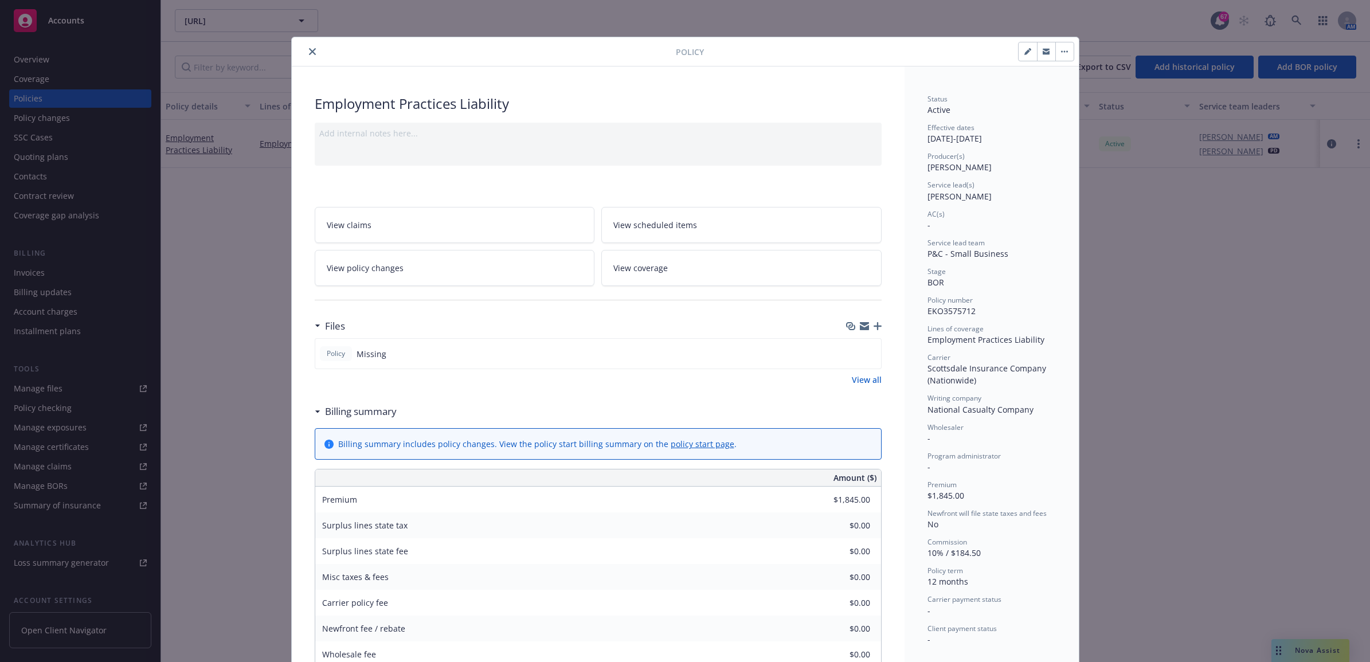
click at [309, 54] on icon "close" at bounding box center [312, 51] width 7 height 7
